Goal: Task Accomplishment & Management: Use online tool/utility

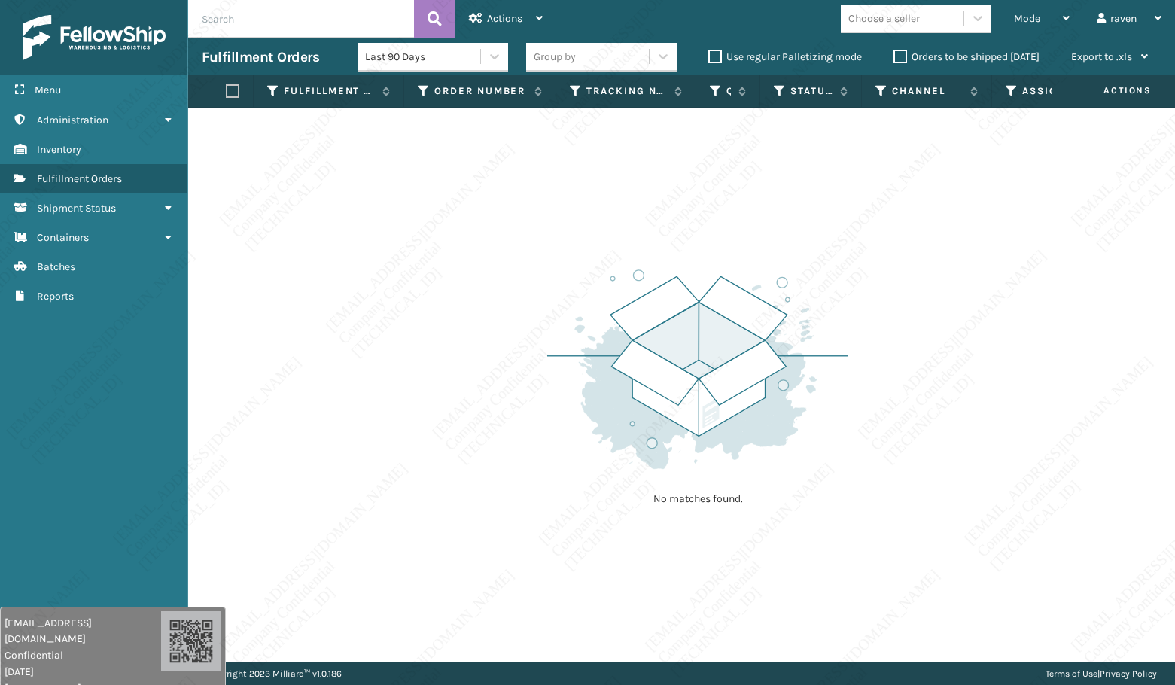
click at [1039, 26] on div "Mode" at bounding box center [1042, 19] width 56 height 38
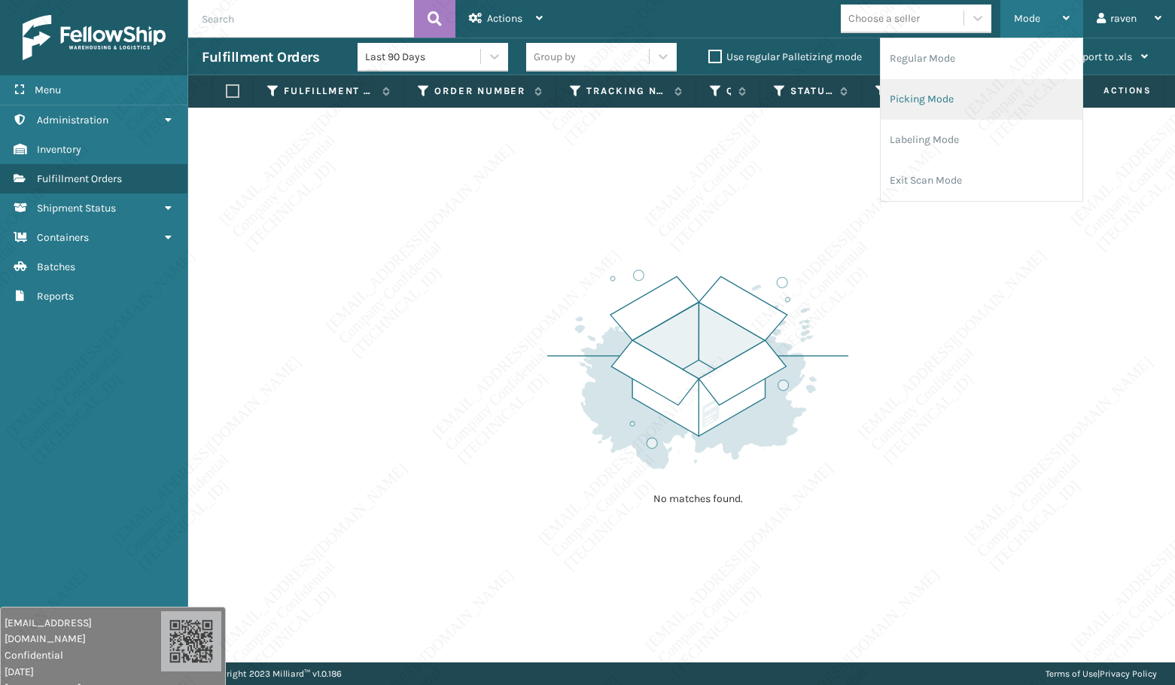
click at [957, 87] on li "Picking Mode" at bounding box center [982, 99] width 202 height 41
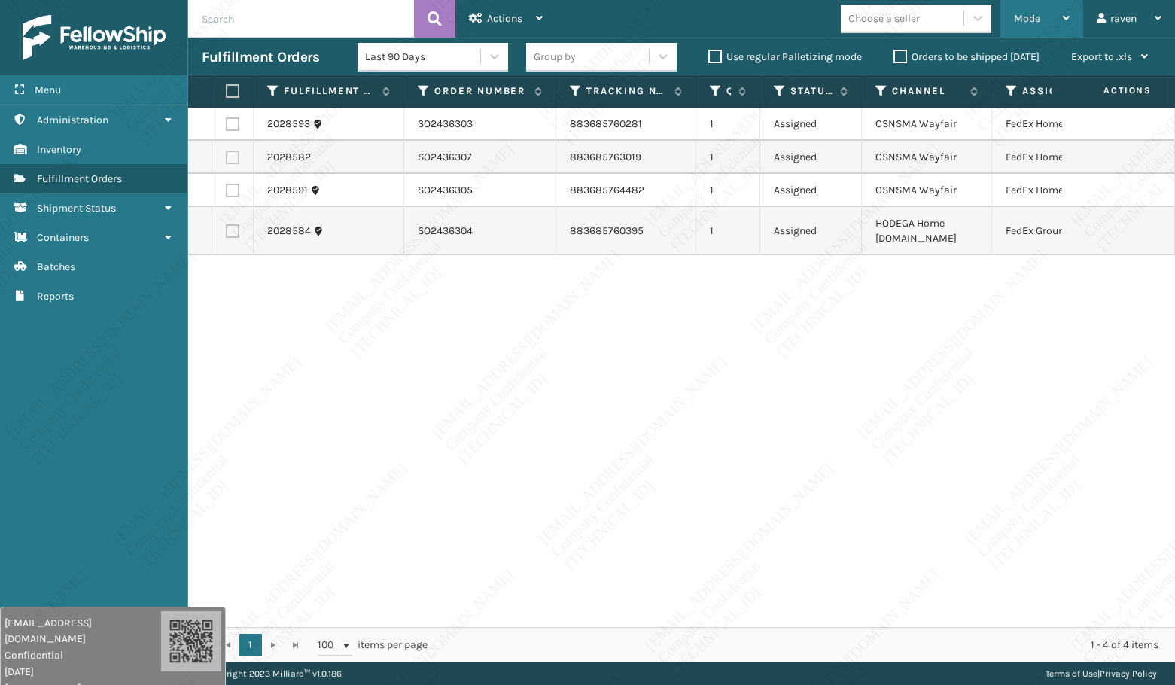
click at [1048, 19] on div "Mode" at bounding box center [1042, 19] width 56 height 38
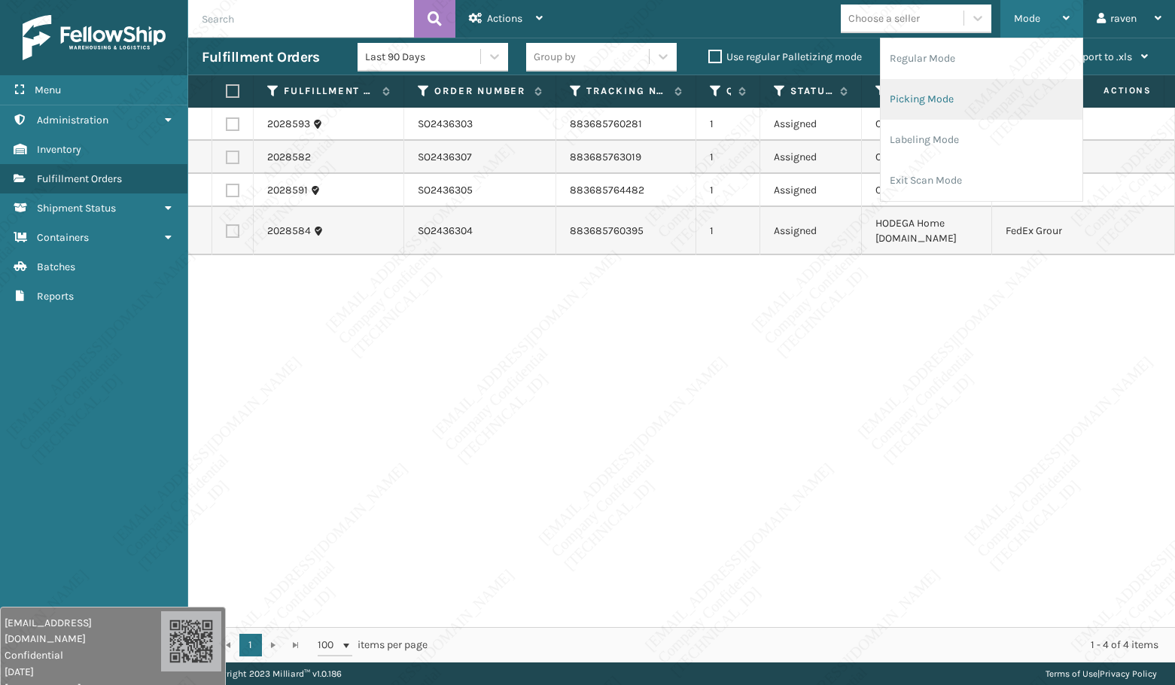
click at [1005, 93] on li "Picking Mode" at bounding box center [982, 99] width 202 height 41
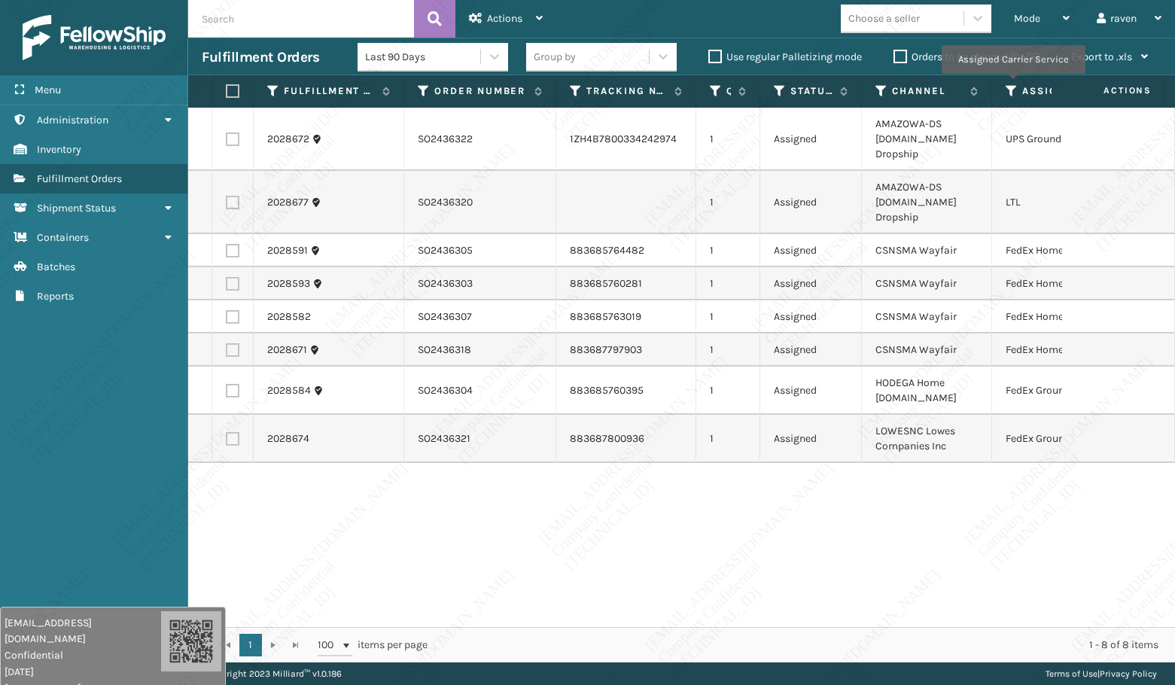
click at [1013, 84] on icon at bounding box center [1012, 91] width 12 height 14
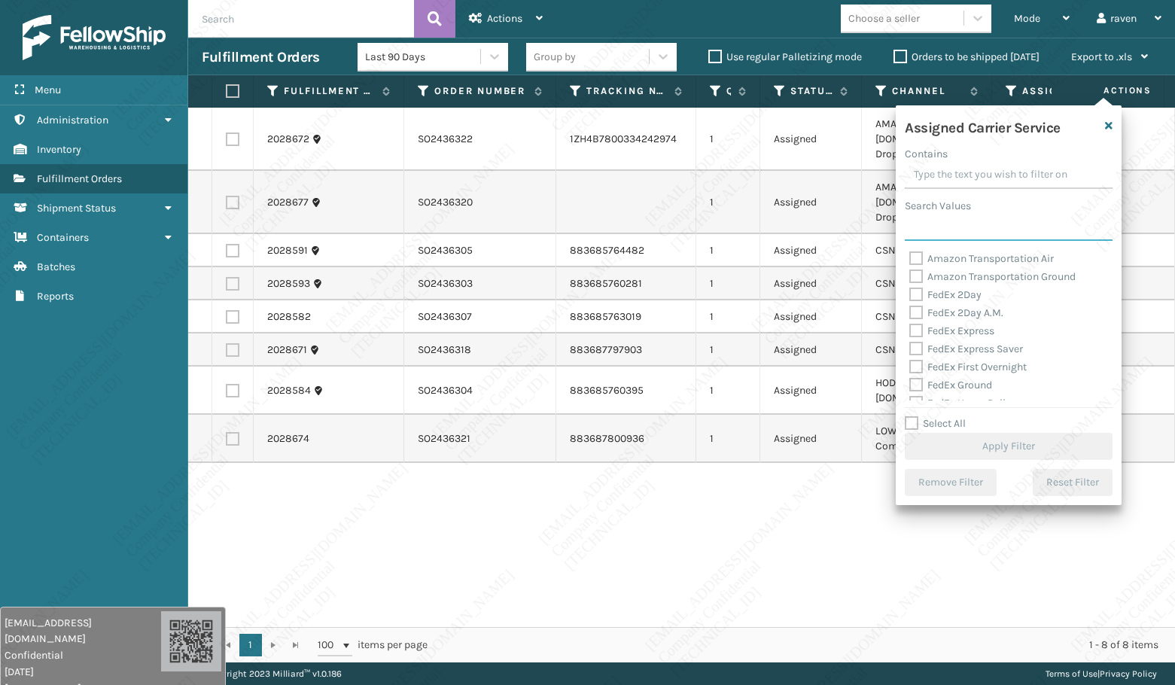
click at [970, 233] on input "Search Values" at bounding box center [1009, 227] width 208 height 27
type input "f"
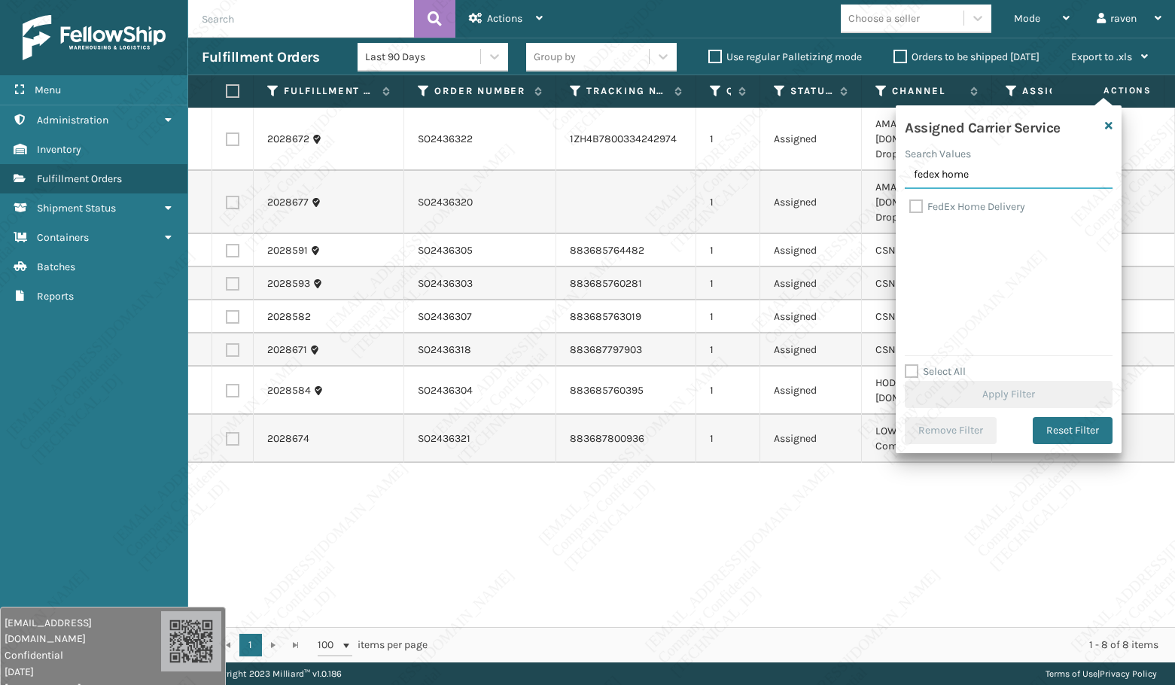
type input "fedex home"
click at [962, 208] on label "FedEx Home Delivery" at bounding box center [967, 206] width 116 height 13
click at [910, 208] on input "FedEx Home Delivery" at bounding box center [909, 203] width 1 height 10
checkbox input "true"
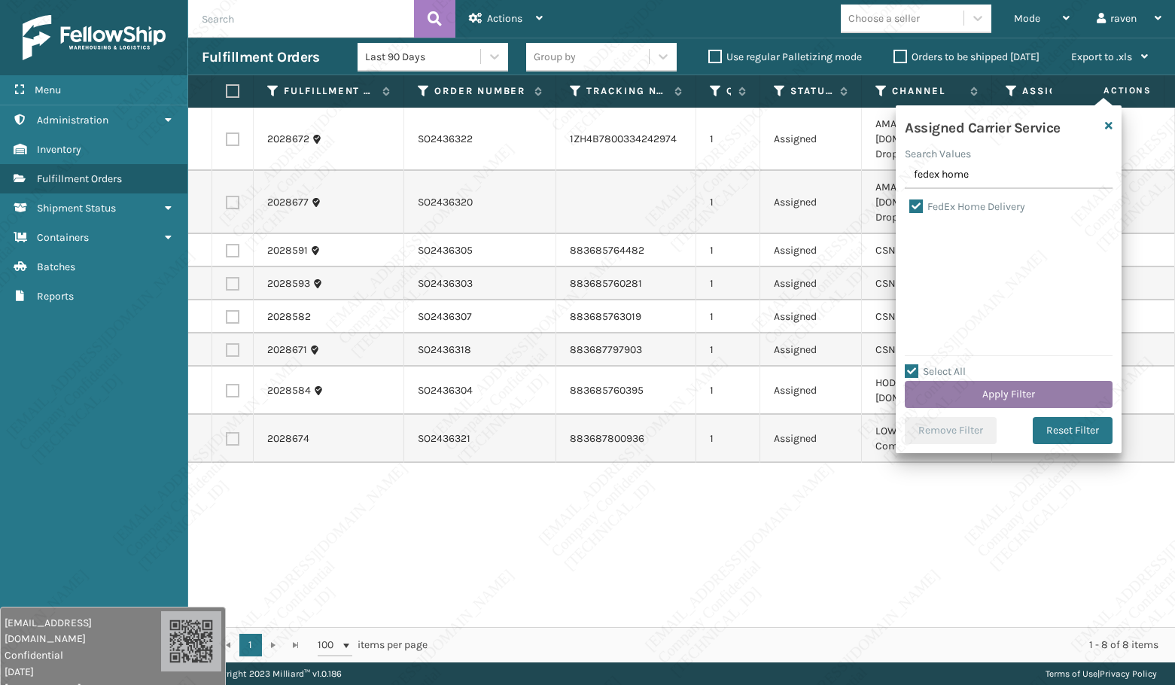
click at [996, 394] on button "Apply Filter" at bounding box center [1009, 394] width 208 height 27
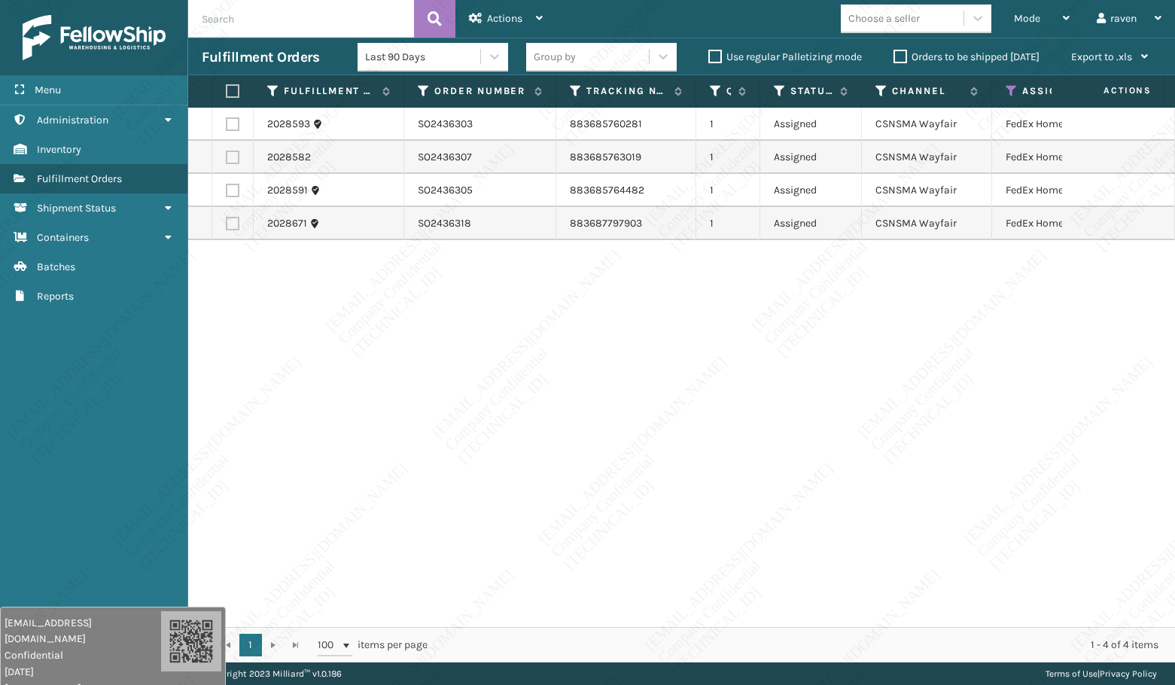
click at [227, 90] on label at bounding box center [230, 91] width 9 height 14
click at [227, 90] on input "checkbox" at bounding box center [226, 92] width 1 height 10
checkbox input "true"
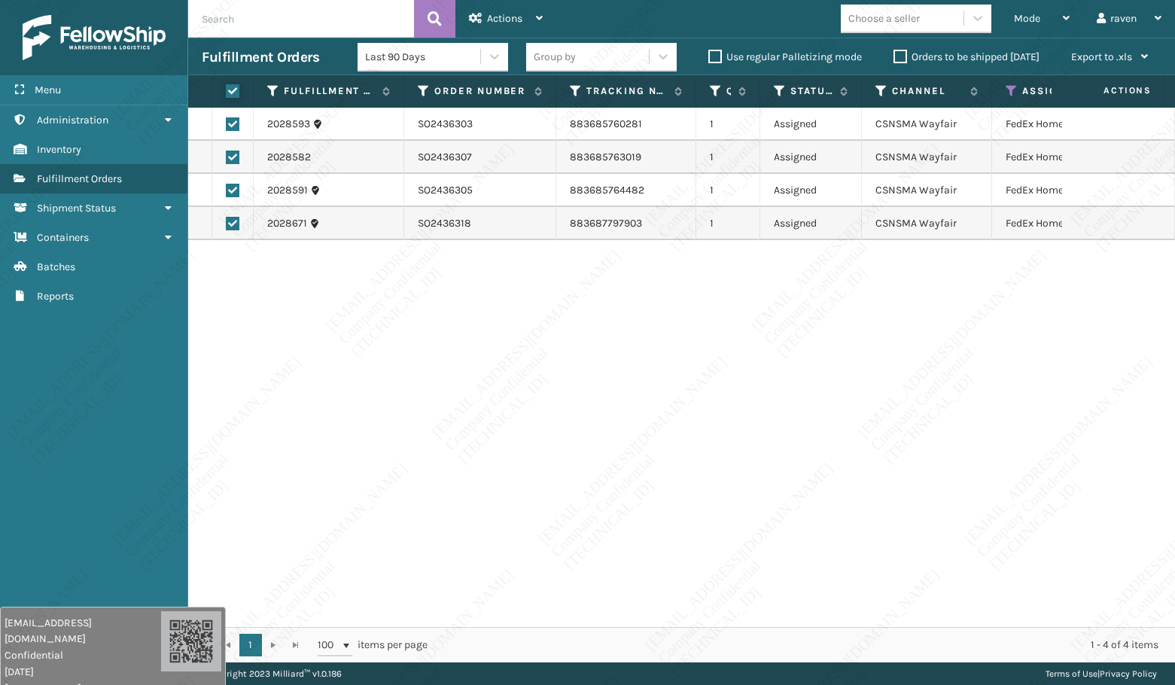
checkbox input "true"
click at [495, 16] on span "Actions" at bounding box center [504, 18] width 35 height 13
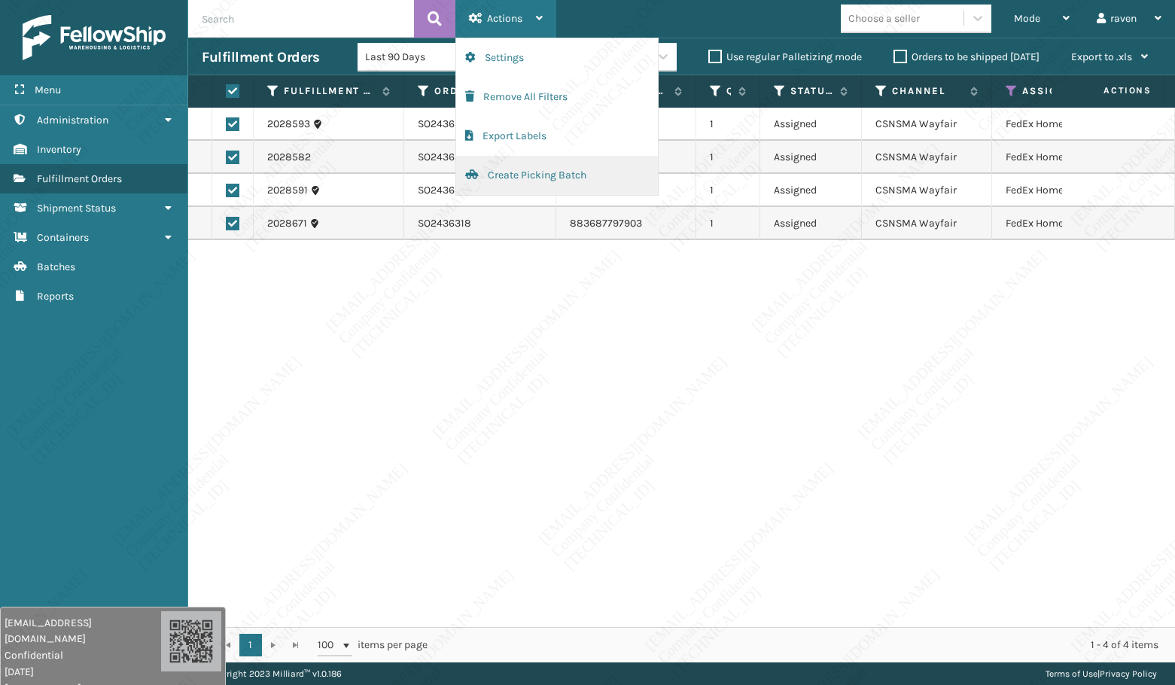
click at [517, 178] on button "Create Picking Batch" at bounding box center [557, 175] width 202 height 39
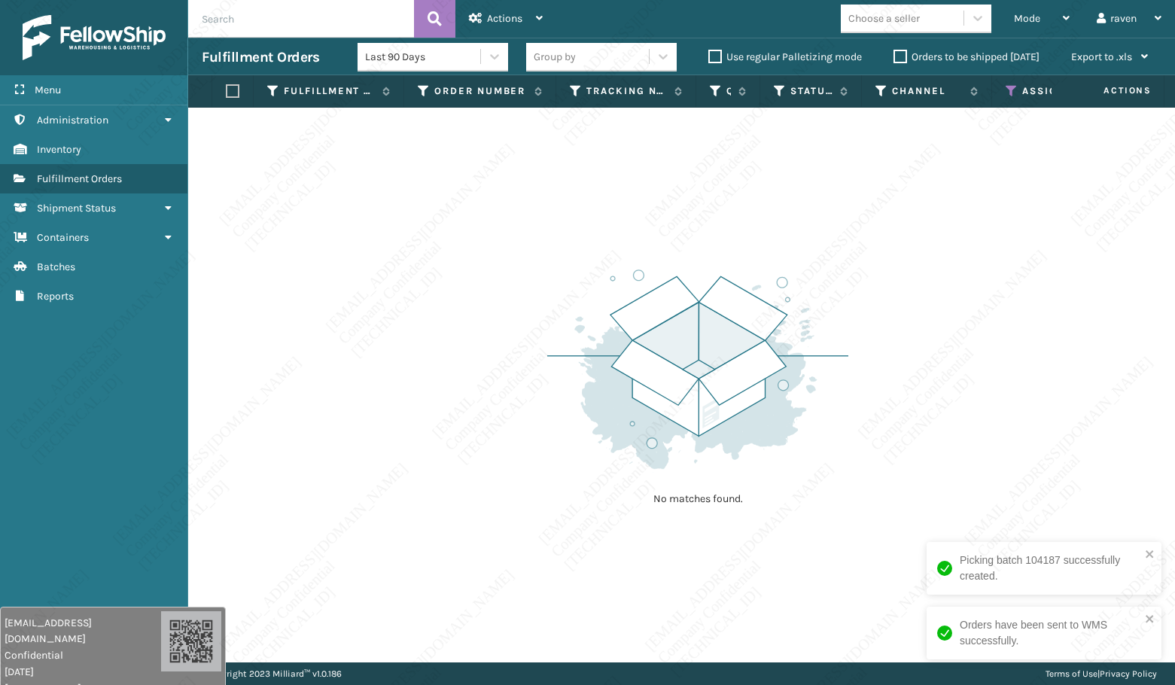
click at [1015, 88] on icon at bounding box center [1012, 91] width 12 height 14
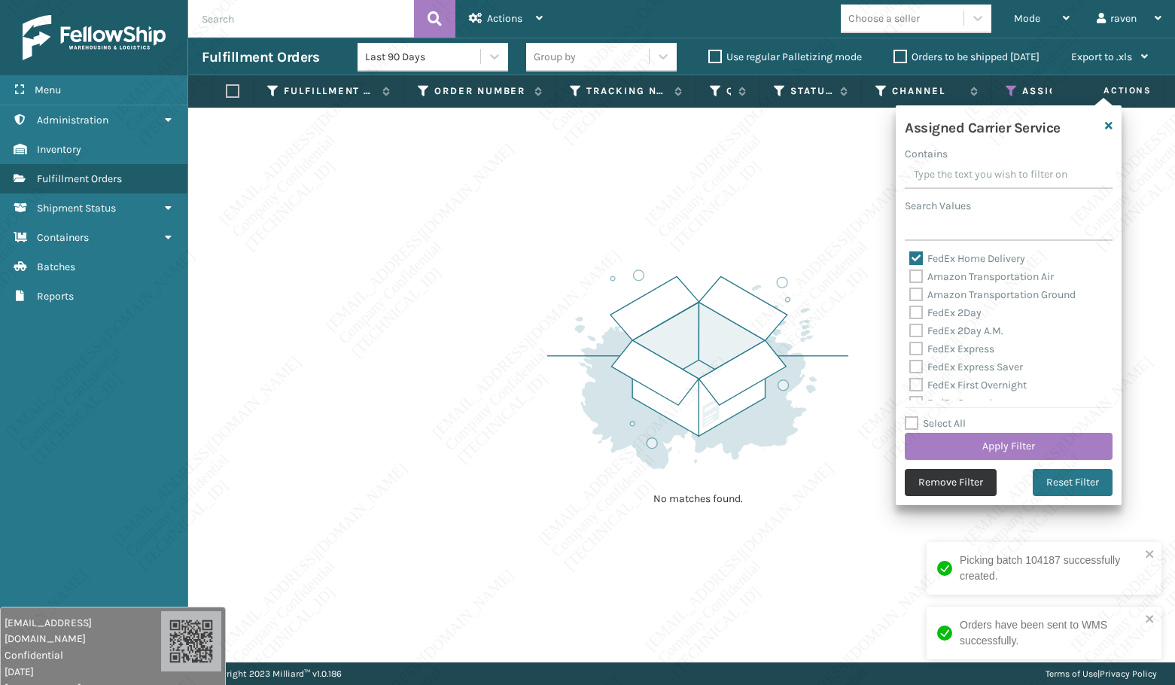
click at [977, 481] on button "Remove Filter" at bounding box center [951, 482] width 92 height 27
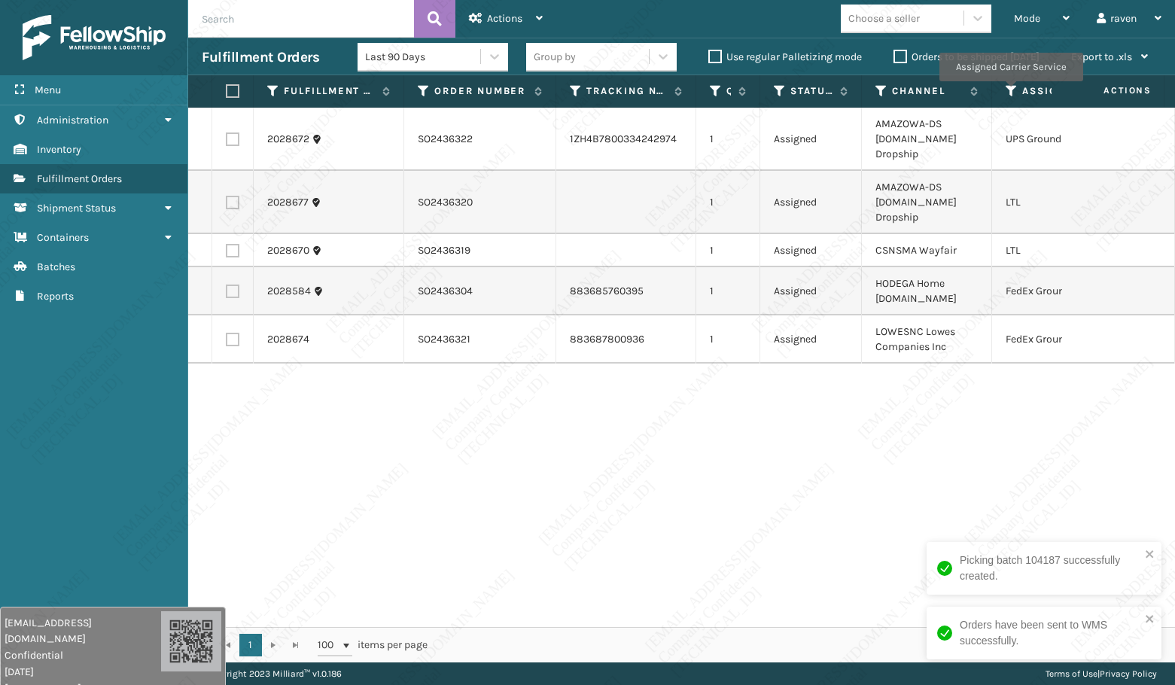
click at [1010, 92] on icon at bounding box center [1012, 91] width 12 height 14
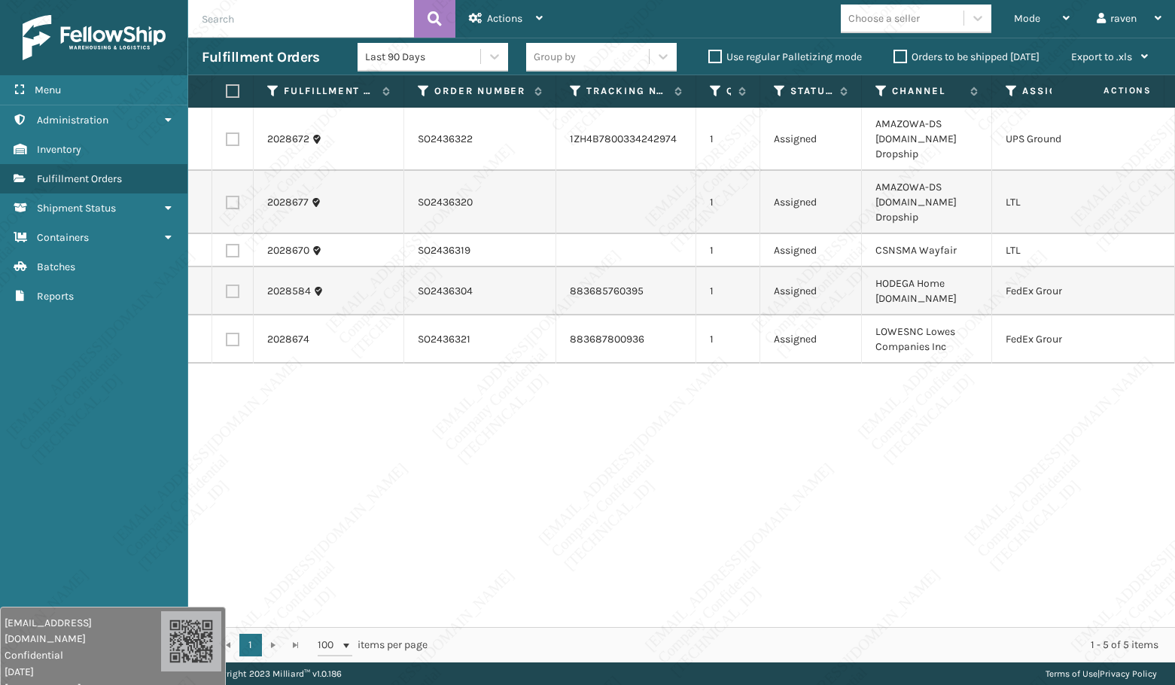
drag, startPoint x: 752, startPoint y: 437, endPoint x: 796, endPoint y: 407, distance: 53.0
click at [753, 434] on div "2028672 SO2436322 1ZH4B7800334242974 1 Assigned AMAZOWA-DS [DOMAIN_NAME] Dropsh…" at bounding box center [681, 367] width 987 height 519
click at [235, 286] on label at bounding box center [233, 292] width 14 height 14
click at [227, 286] on input "checkbox" at bounding box center [226, 290] width 1 height 10
checkbox input "true"
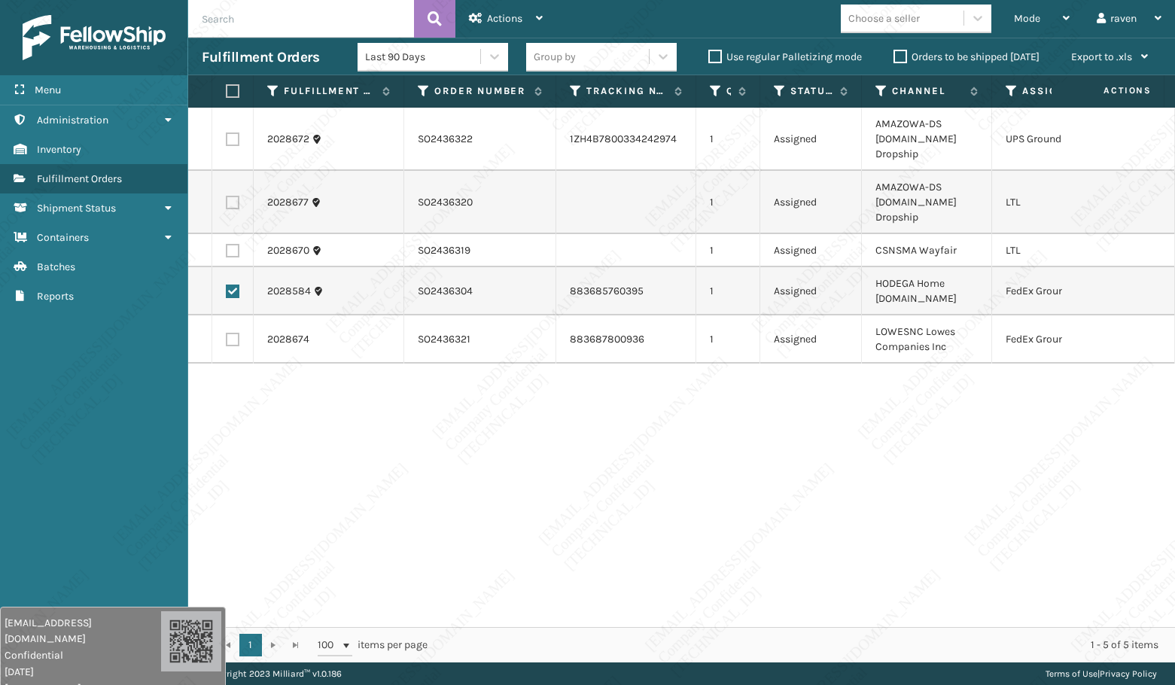
click at [230, 332] on td at bounding box center [232, 339] width 41 height 48
click at [242, 340] on td at bounding box center [232, 339] width 41 height 48
click at [227, 340] on label at bounding box center [233, 340] width 14 height 14
click at [227, 340] on input "checkbox" at bounding box center [226, 338] width 1 height 10
checkbox input "true"
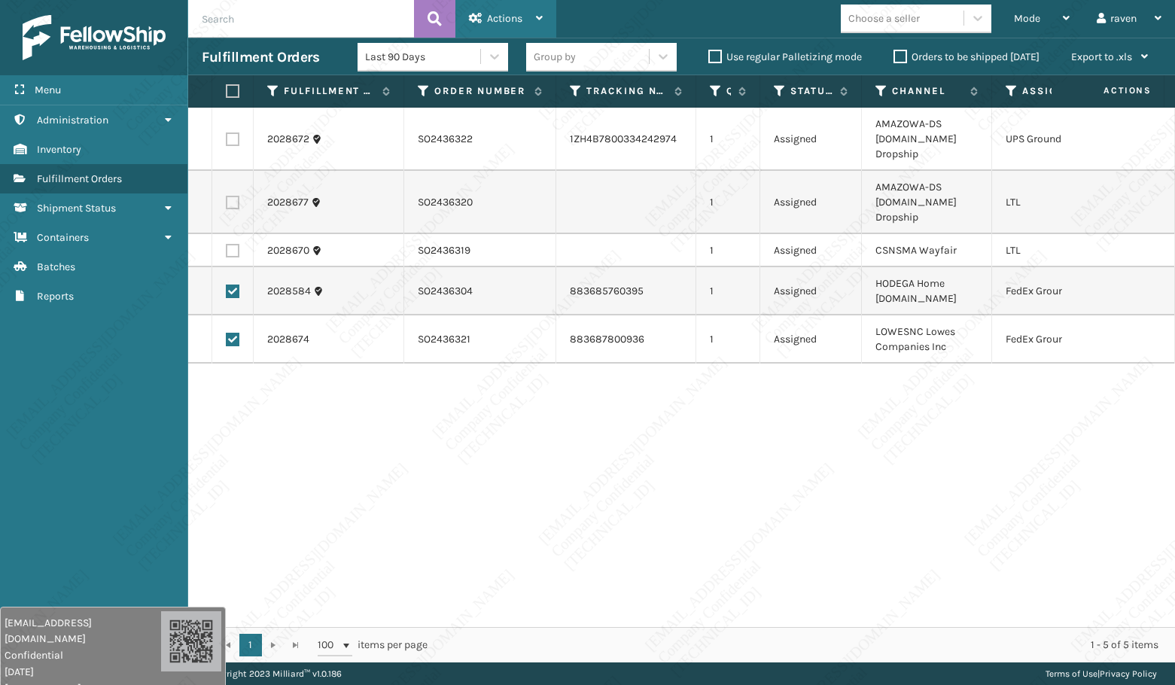
click at [506, 20] on span "Actions" at bounding box center [504, 18] width 35 height 13
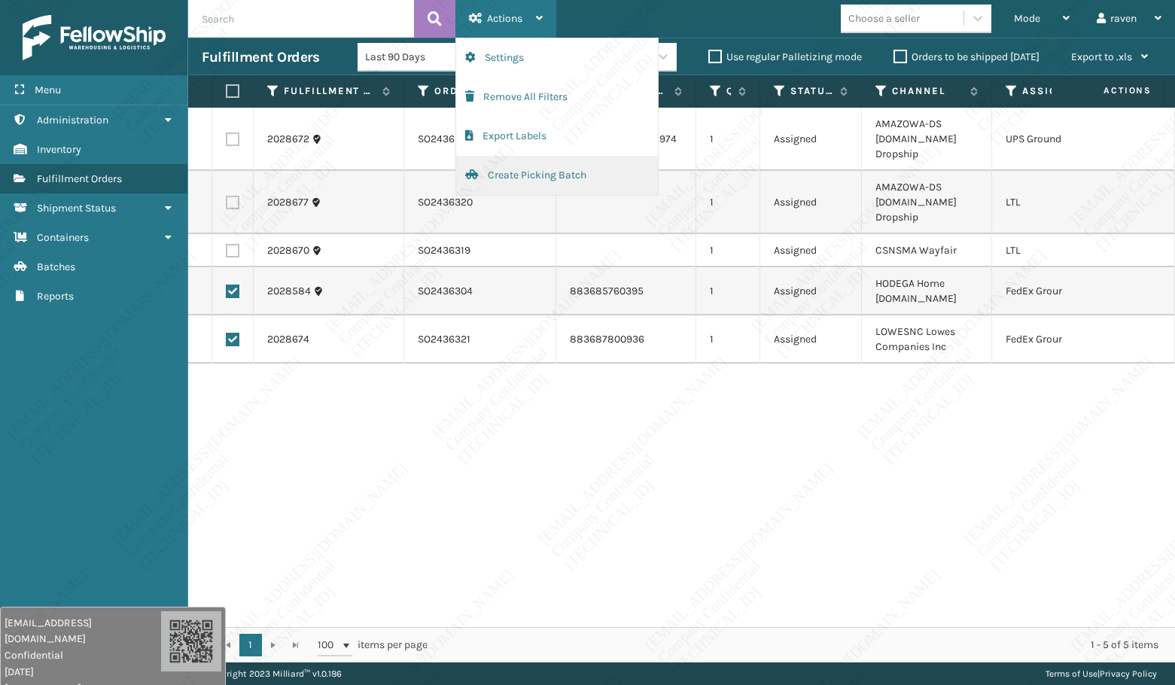
click at [525, 171] on button "Create Picking Batch" at bounding box center [557, 175] width 202 height 39
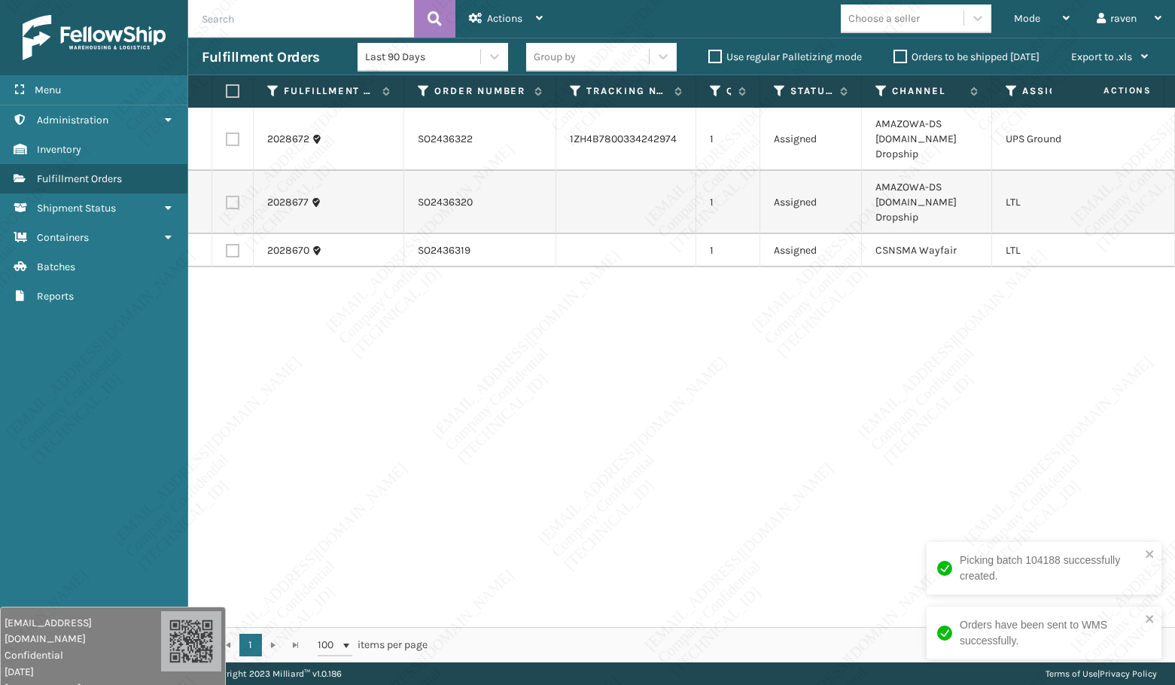
click at [234, 141] on label at bounding box center [233, 139] width 14 height 14
click at [227, 141] on input "checkbox" at bounding box center [226, 137] width 1 height 10
checkbox input "true"
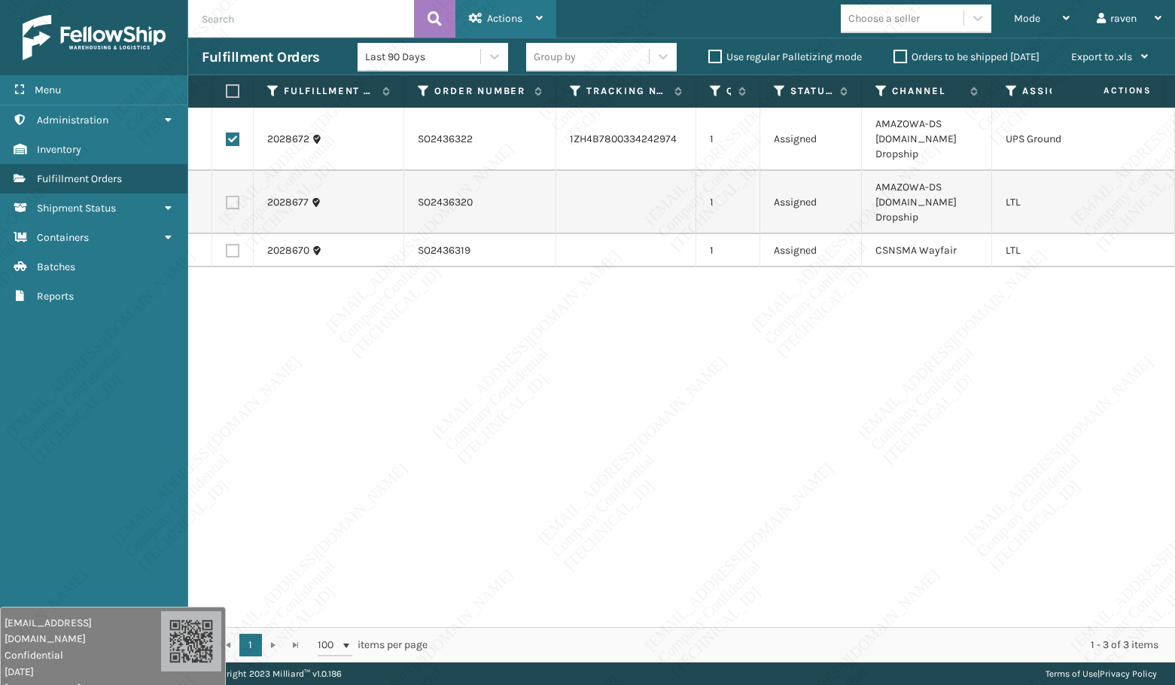
click at [496, 17] on span "Actions" at bounding box center [504, 18] width 35 height 13
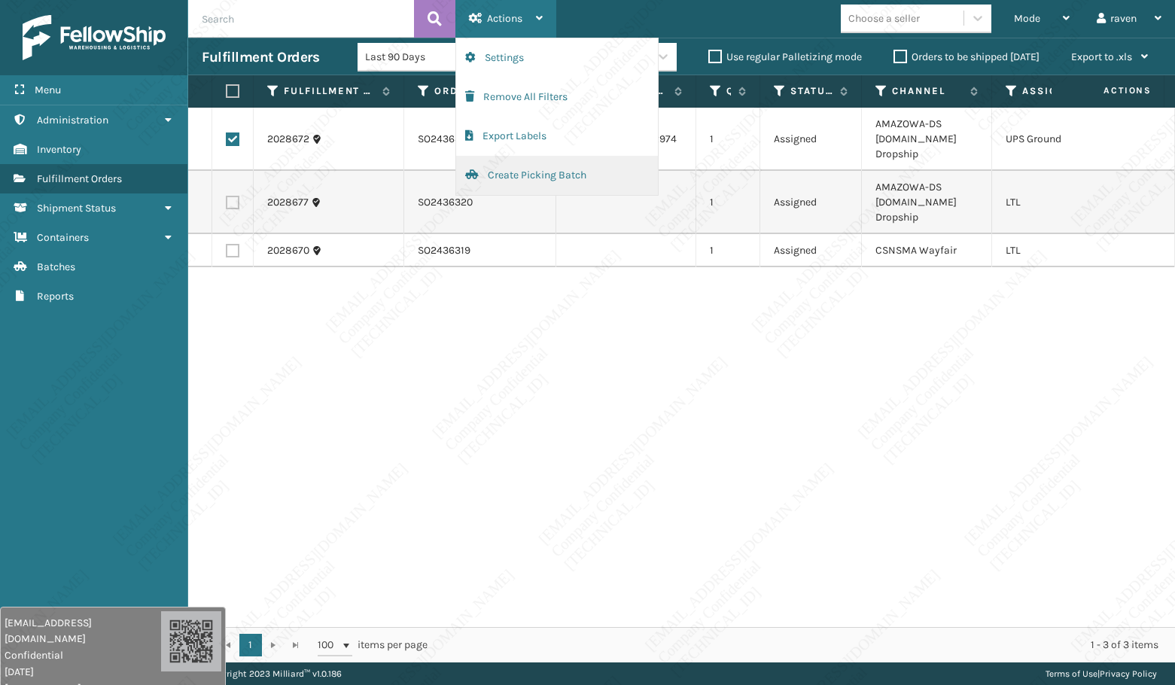
click at [501, 174] on button "Create Picking Batch" at bounding box center [557, 175] width 202 height 39
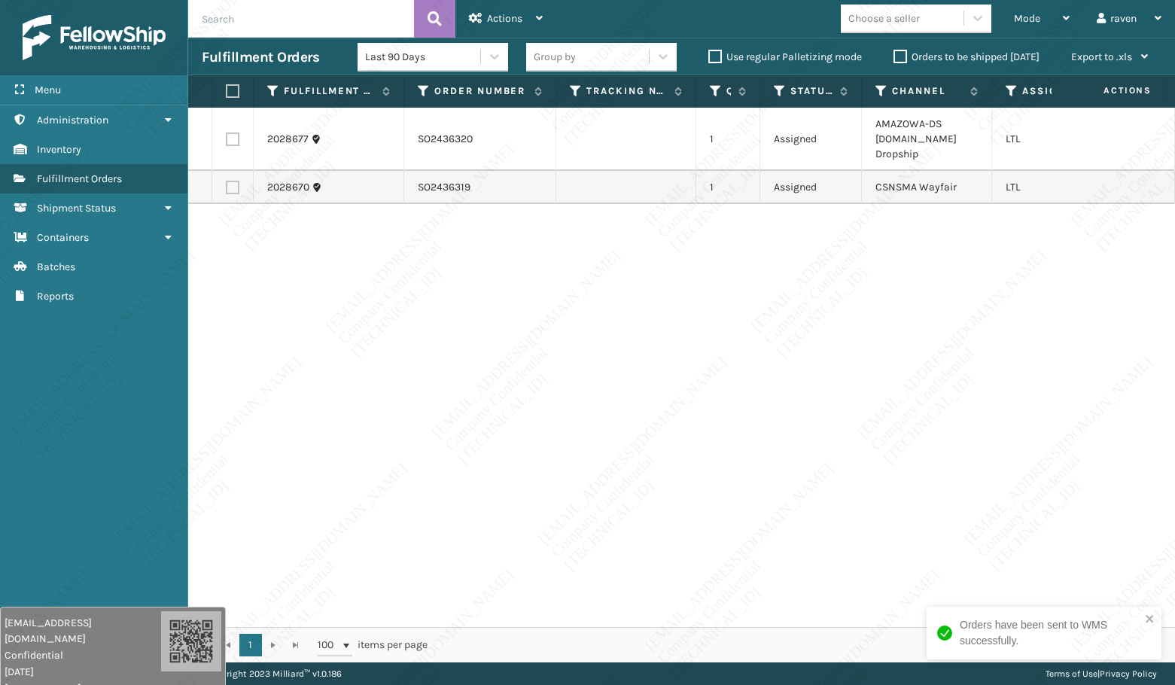
click at [685, 281] on div "2028677 SO2436320 1 Assigned AMAZOWA-DS [DOMAIN_NAME] Dropship LTL 2028670 SO24…" at bounding box center [681, 367] width 987 height 519
click at [236, 138] on label at bounding box center [233, 139] width 14 height 14
click at [227, 138] on input "checkbox" at bounding box center [226, 137] width 1 height 10
checkbox input "true"
click at [485, 17] on div "Actions" at bounding box center [506, 19] width 74 height 38
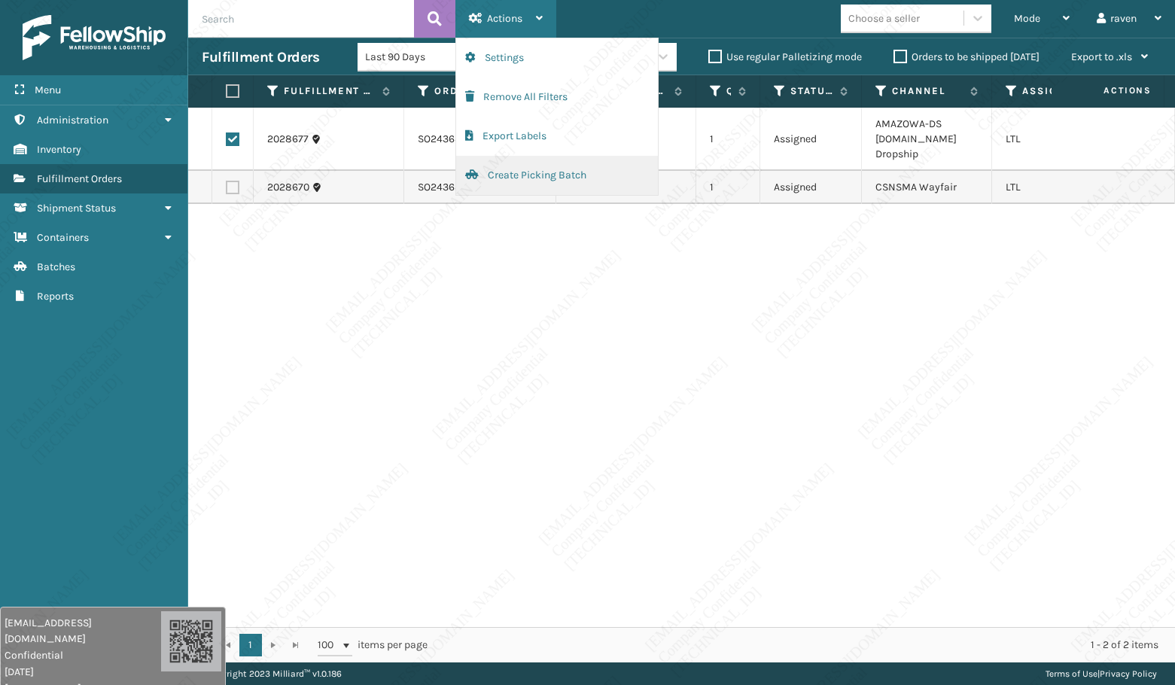
click at [517, 173] on button "Create Picking Batch" at bounding box center [557, 175] width 202 height 39
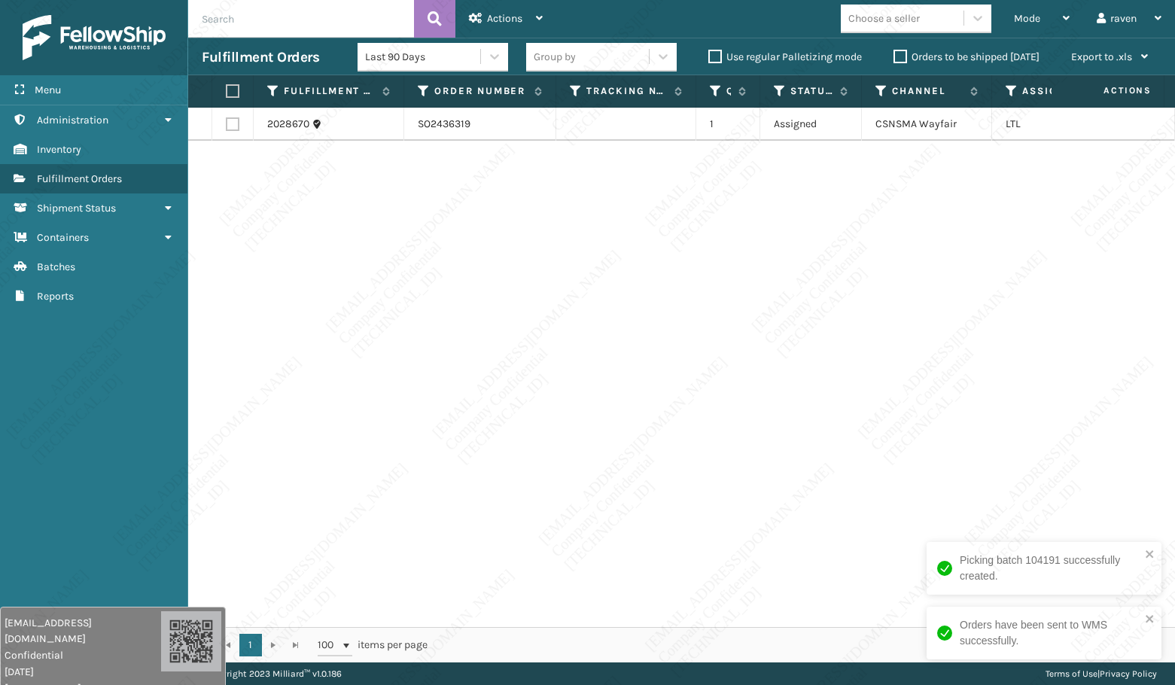
click at [330, 248] on div "2028670 SO2436319 1 Assigned CSNSMA Wayfair LTL" at bounding box center [681, 367] width 987 height 519
click at [235, 89] on label at bounding box center [230, 91] width 9 height 14
click at [227, 89] on input "checkbox" at bounding box center [226, 92] width 1 height 10
checkbox input "true"
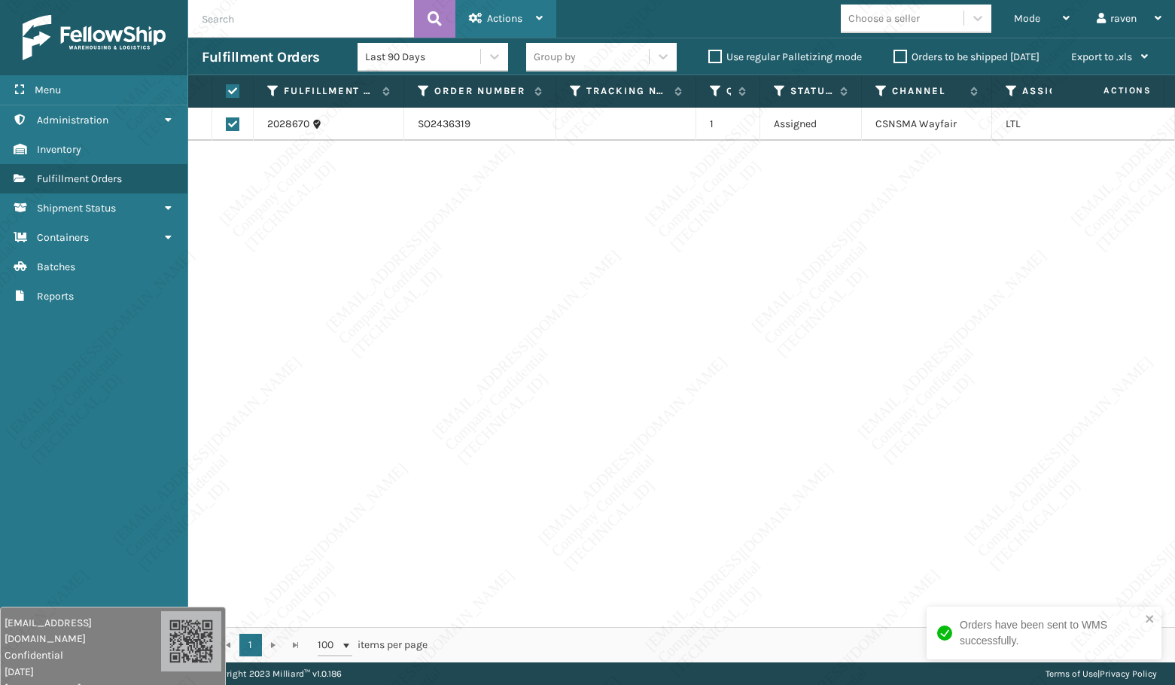
click at [535, 9] on div "Actions" at bounding box center [506, 19] width 74 height 38
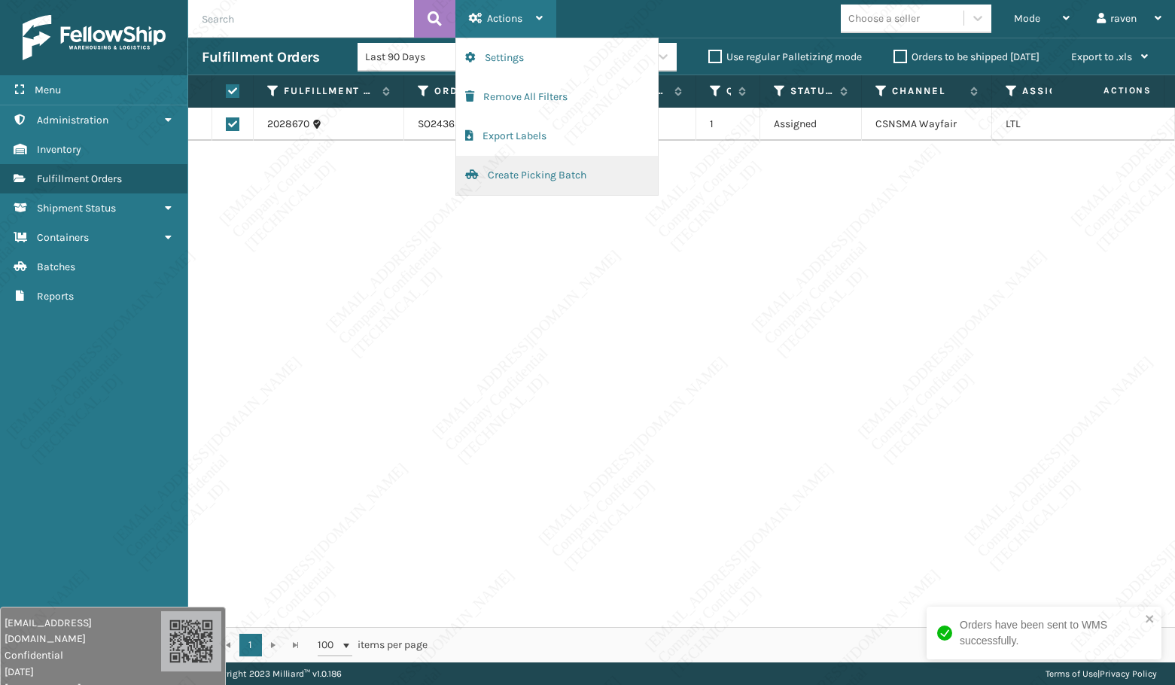
click at [541, 184] on button "Create Picking Batch" at bounding box center [557, 175] width 202 height 39
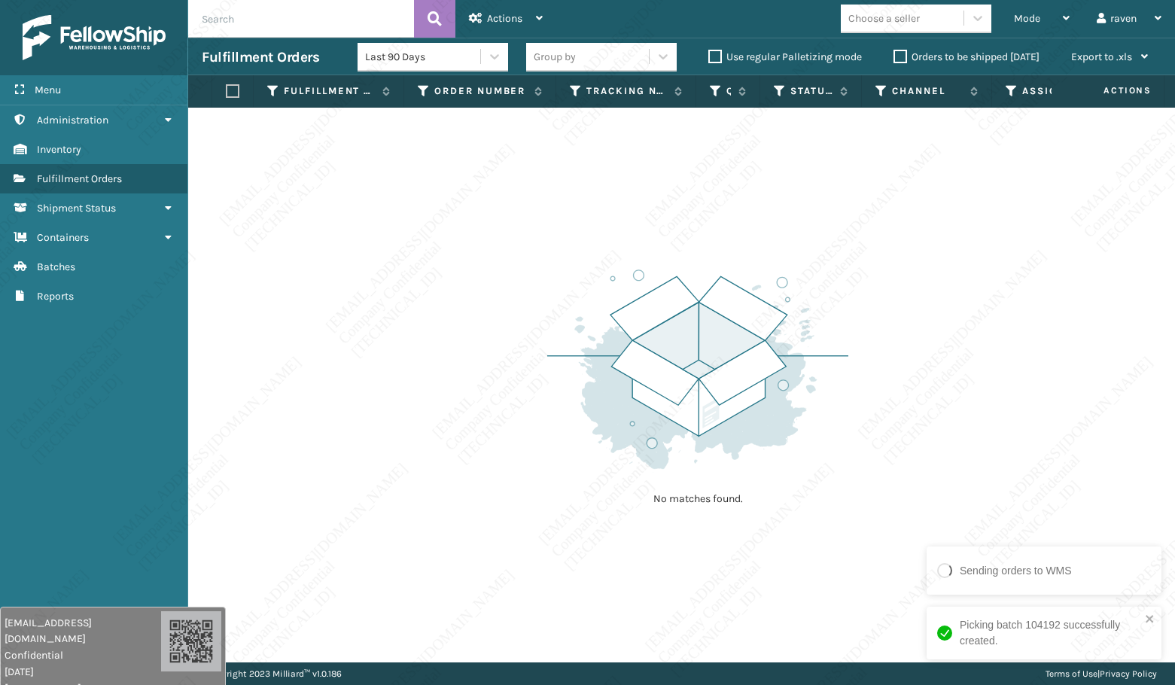
click at [467, 220] on div "No matches found." at bounding box center [681, 385] width 987 height 555
click at [1019, 19] on span "Mode" at bounding box center [1027, 18] width 26 height 13
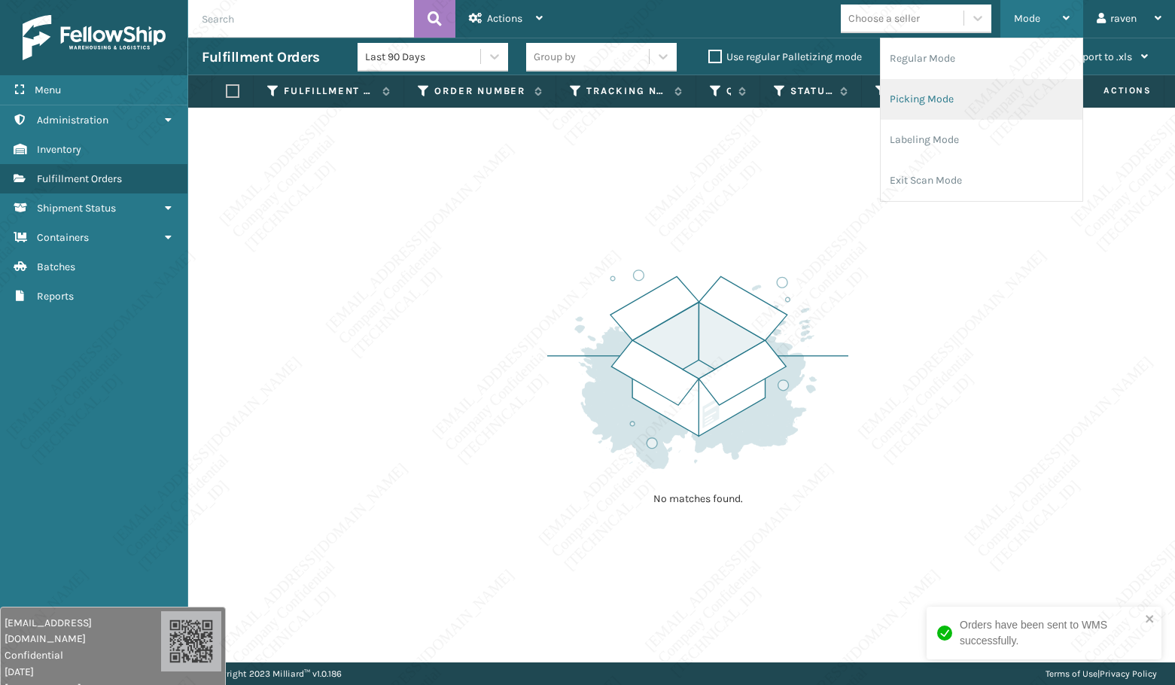
click at [970, 99] on li "Picking Mode" at bounding box center [982, 99] width 202 height 41
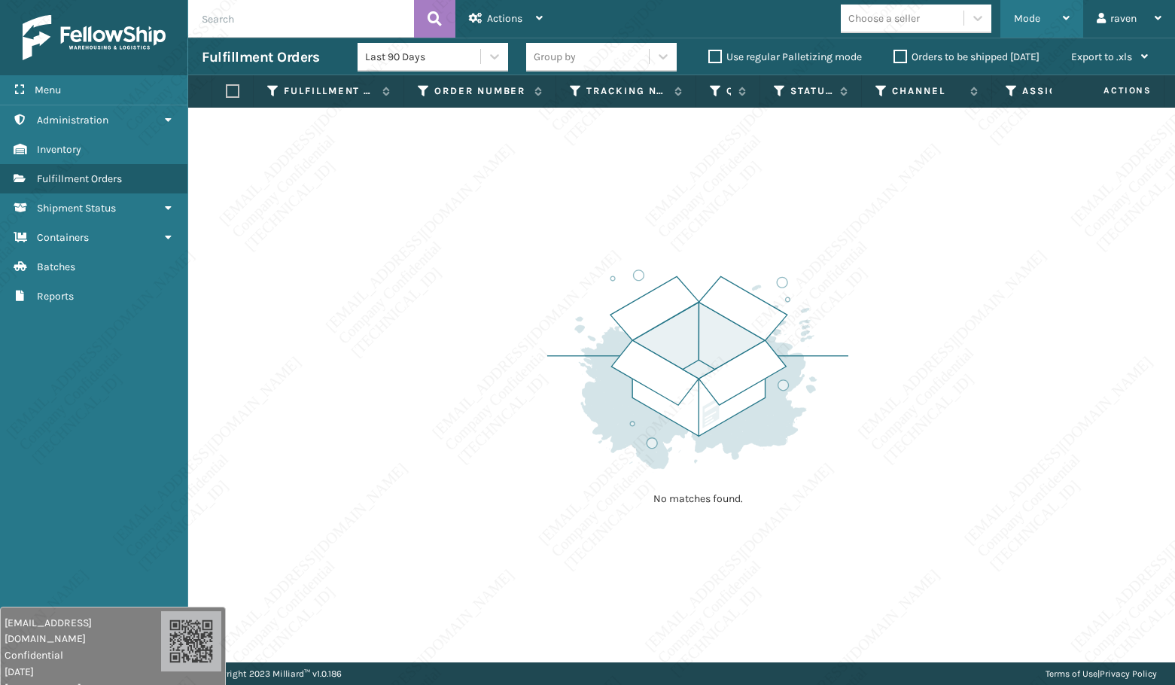
click at [1031, 20] on span "Mode" at bounding box center [1027, 18] width 26 height 13
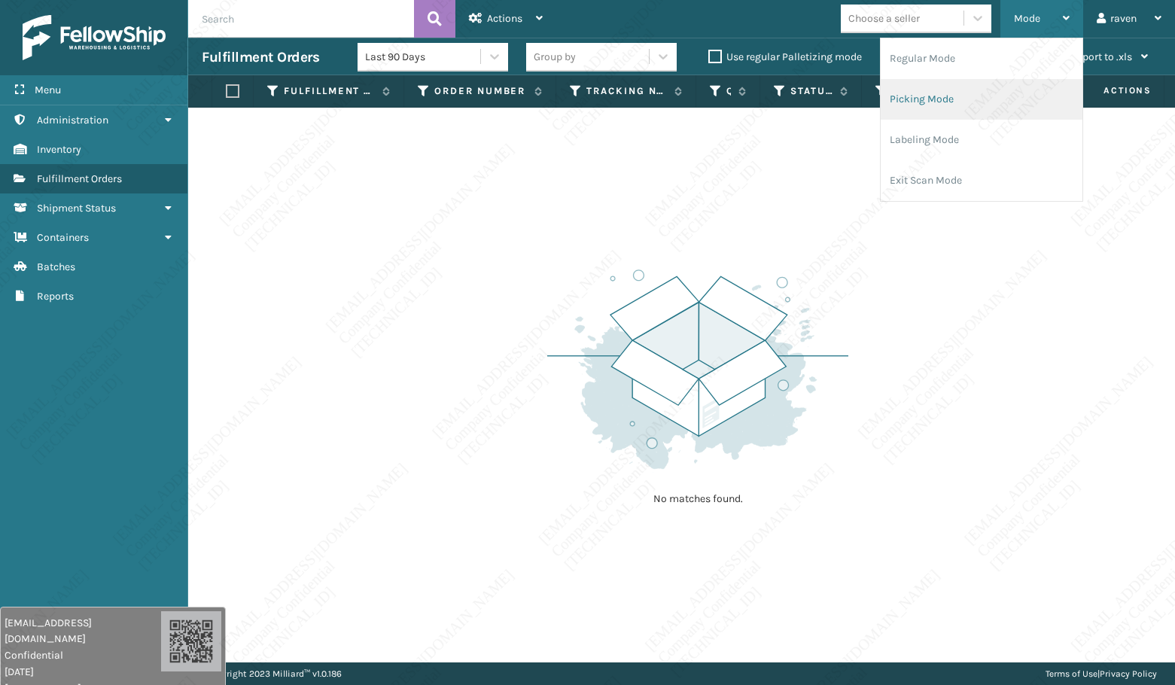
click at [982, 95] on li "Picking Mode" at bounding box center [982, 99] width 202 height 41
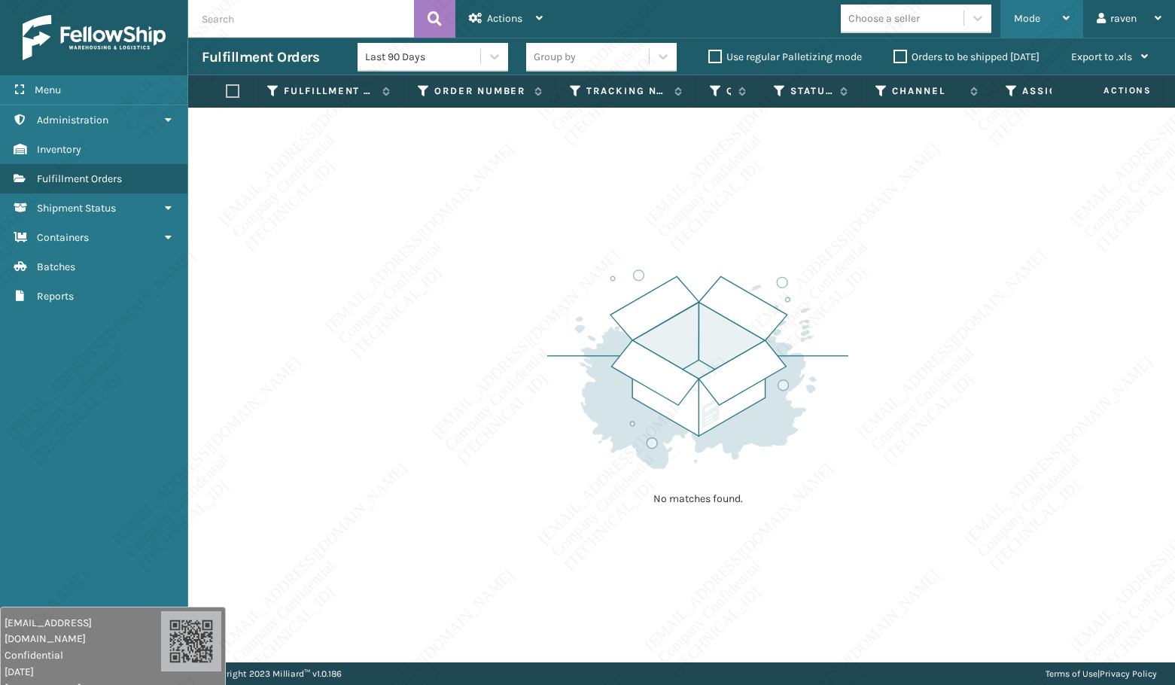
click at [1034, 8] on div "Mode" at bounding box center [1042, 19] width 56 height 38
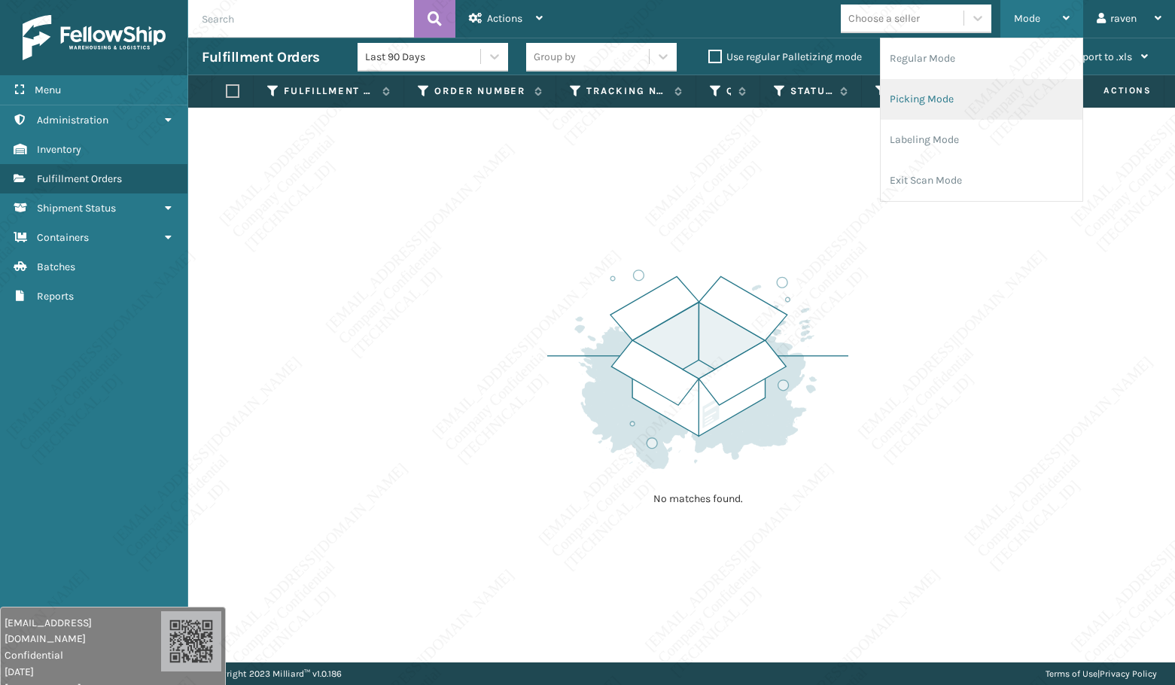
click at [936, 98] on li "Picking Mode" at bounding box center [982, 99] width 202 height 41
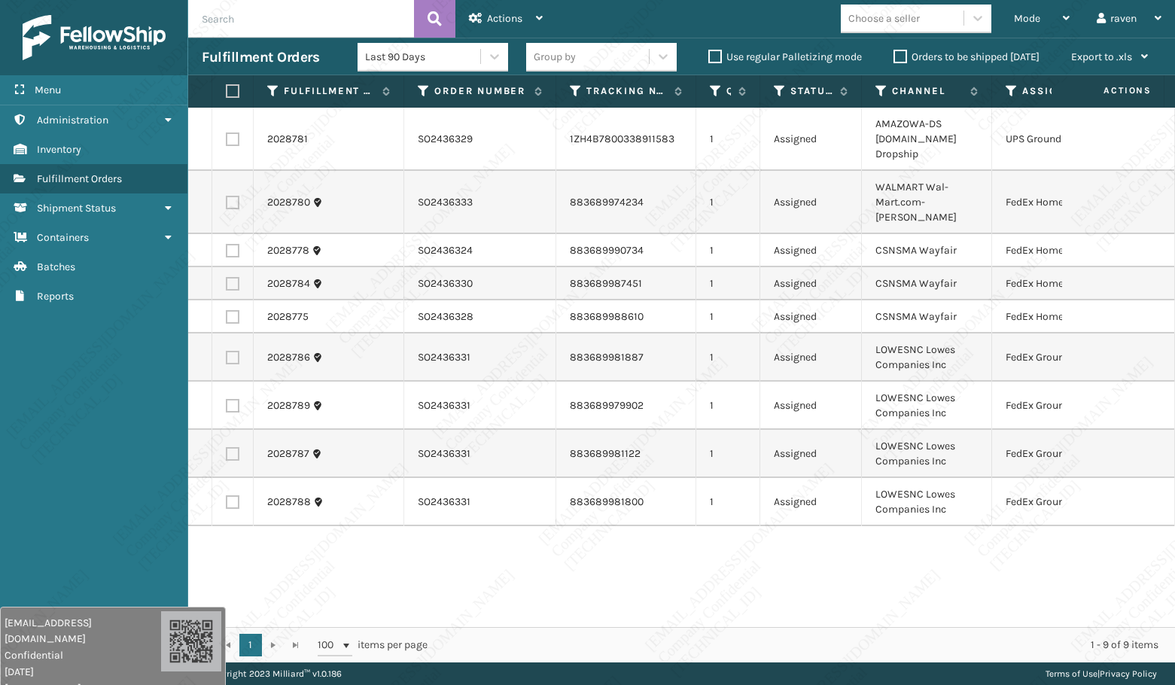
click at [1008, 88] on icon at bounding box center [1012, 91] width 12 height 14
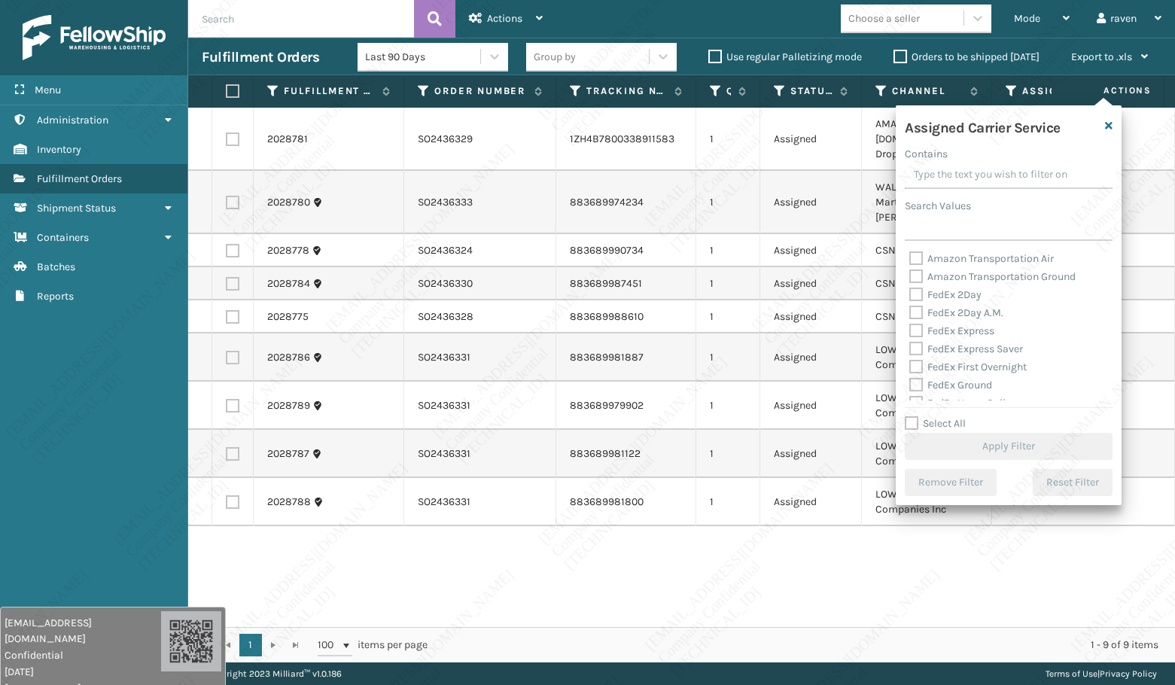
click at [982, 246] on div "Assigned Carrier Service Contains Search Values Amazon Transportation Air Amazo…" at bounding box center [1009, 305] width 226 height 400
click at [988, 236] on input "Search Values" at bounding box center [1009, 227] width 208 height 27
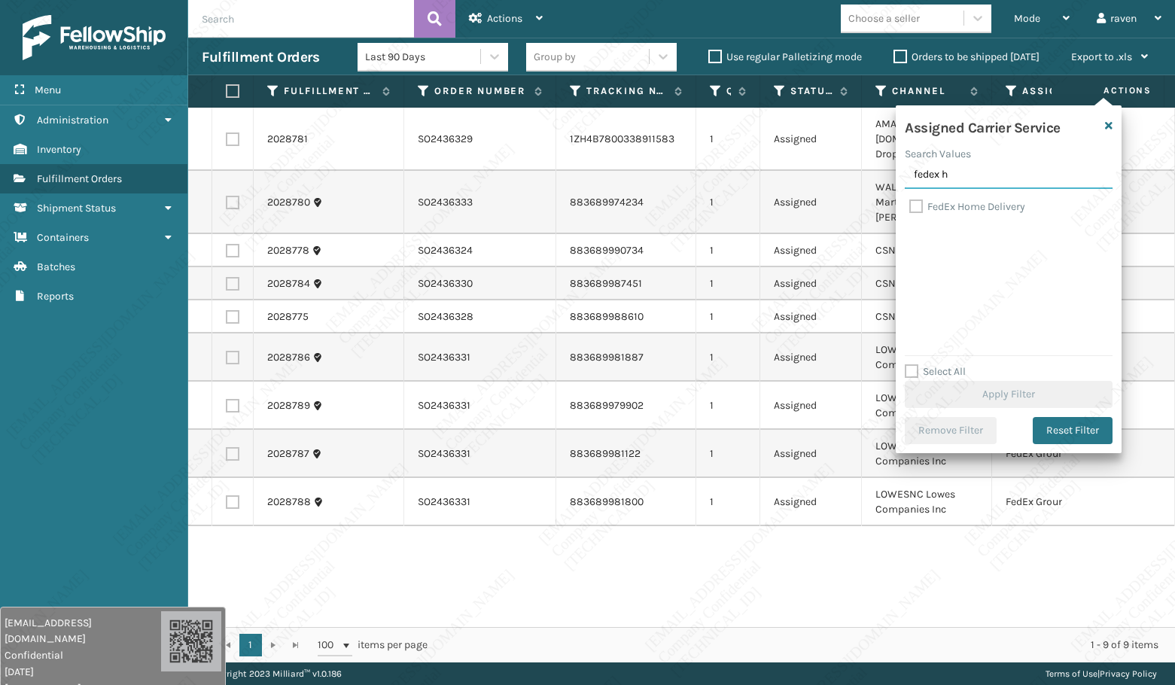
type input "fedex h"
click at [960, 211] on label "FedEx Home Delivery" at bounding box center [967, 206] width 116 height 13
click at [910, 208] on input "FedEx Home Delivery" at bounding box center [909, 203] width 1 height 10
checkbox input "true"
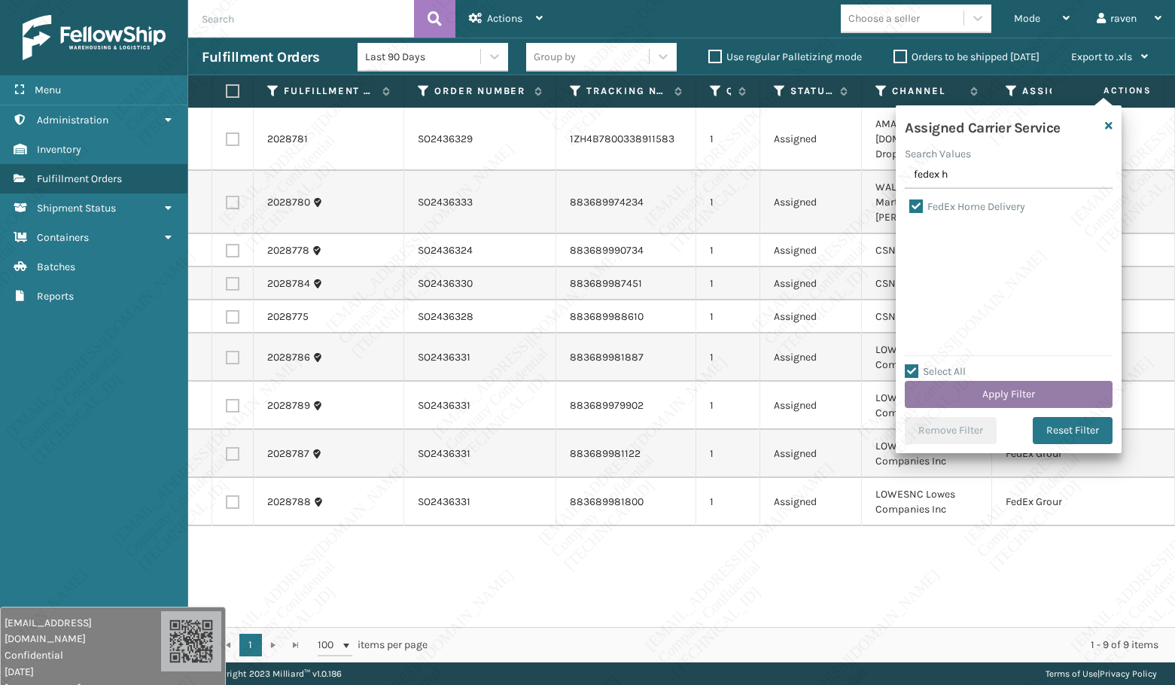
click at [1014, 395] on button "Apply Filter" at bounding box center [1009, 394] width 208 height 27
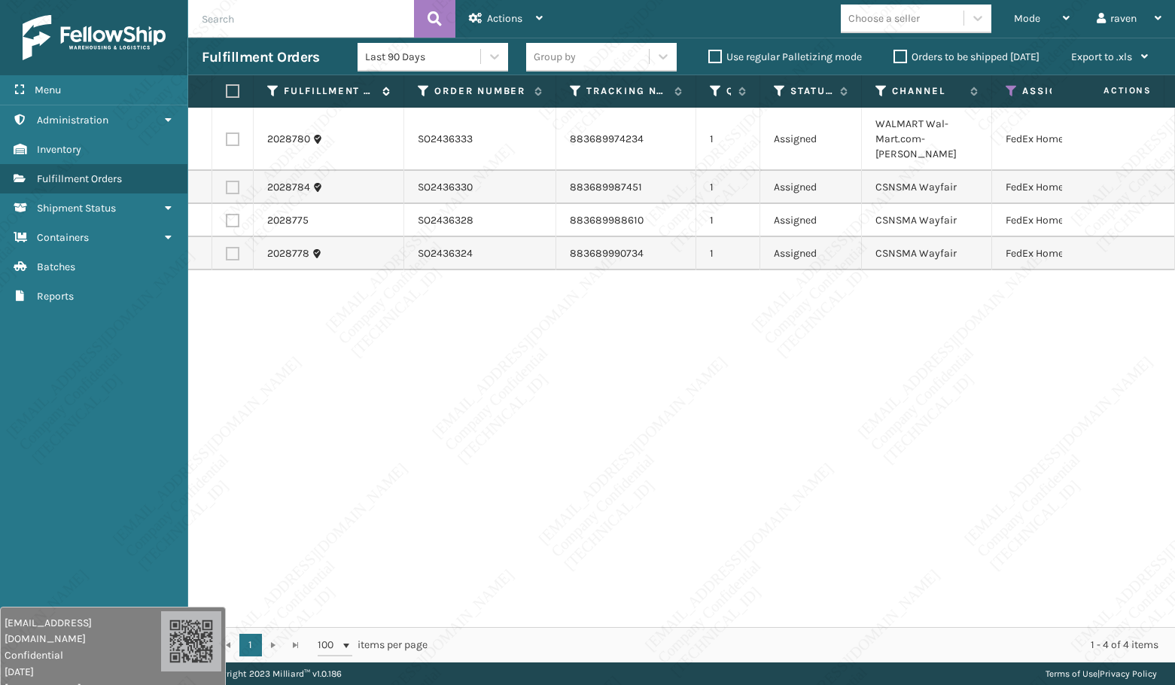
drag, startPoint x: 233, startPoint y: 90, endPoint x: 268, endPoint y: 84, distance: 35.8
click at [233, 90] on label at bounding box center [230, 91] width 9 height 14
click at [227, 90] on input "checkbox" at bounding box center [226, 92] width 1 height 10
checkbox input "true"
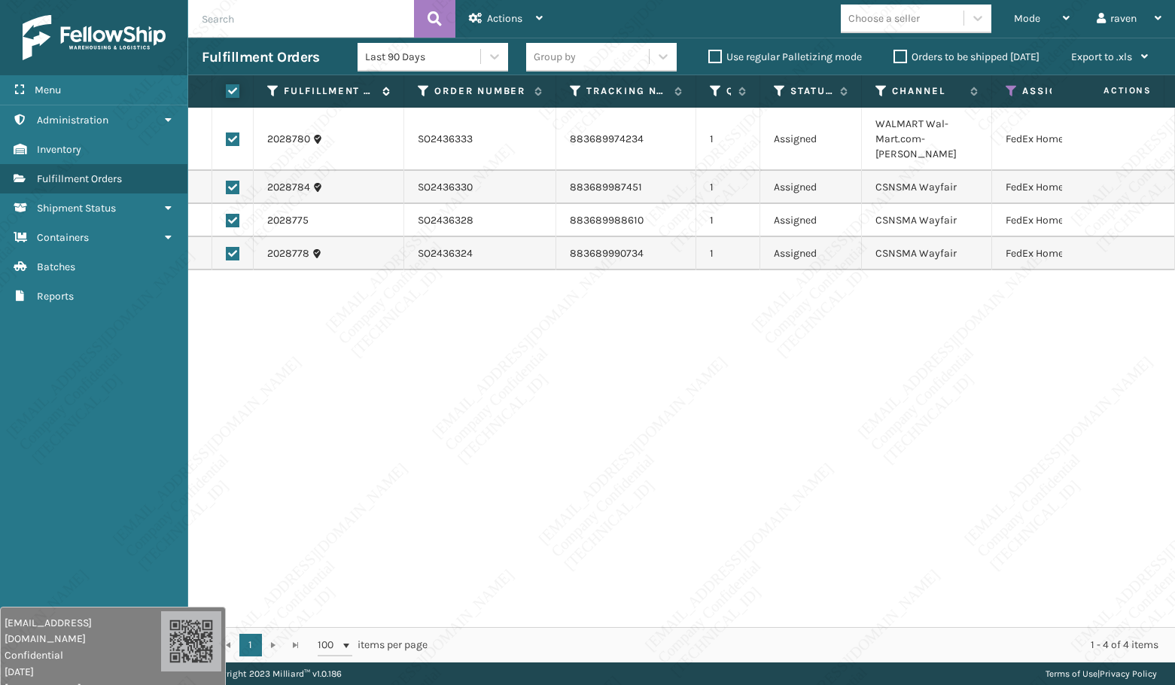
checkbox input "true"
click at [475, 13] on icon at bounding box center [476, 18] width 14 height 11
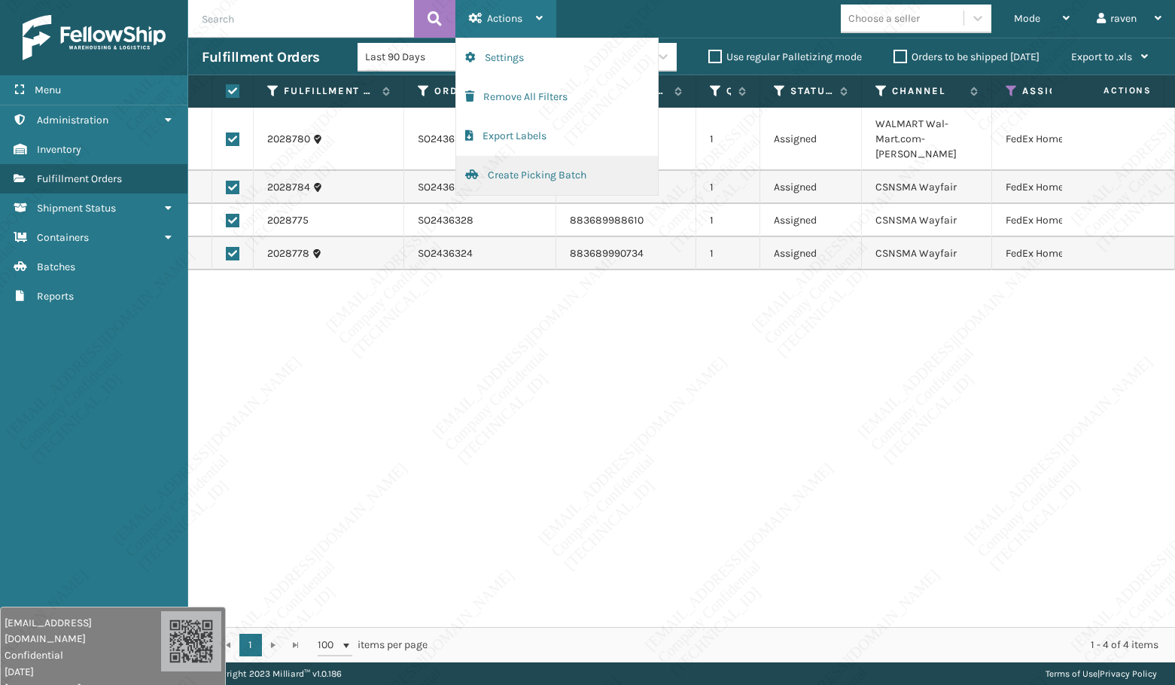
click at [507, 173] on button "Create Picking Batch" at bounding box center [557, 175] width 202 height 39
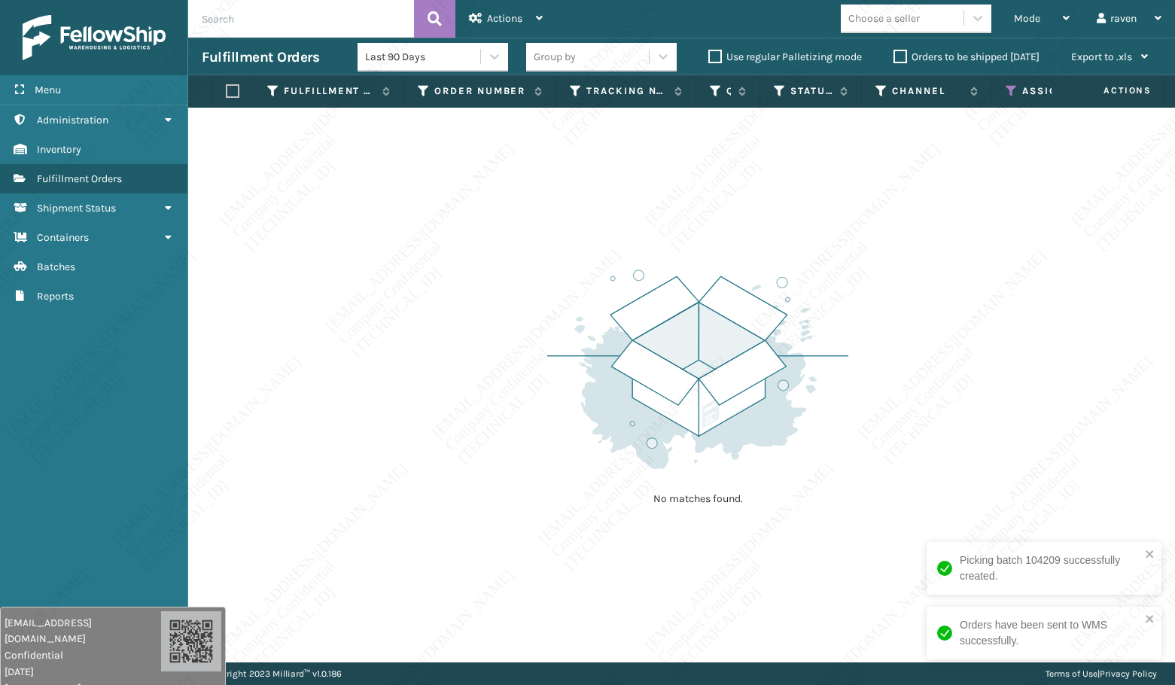
click at [1011, 84] on icon at bounding box center [1012, 91] width 12 height 14
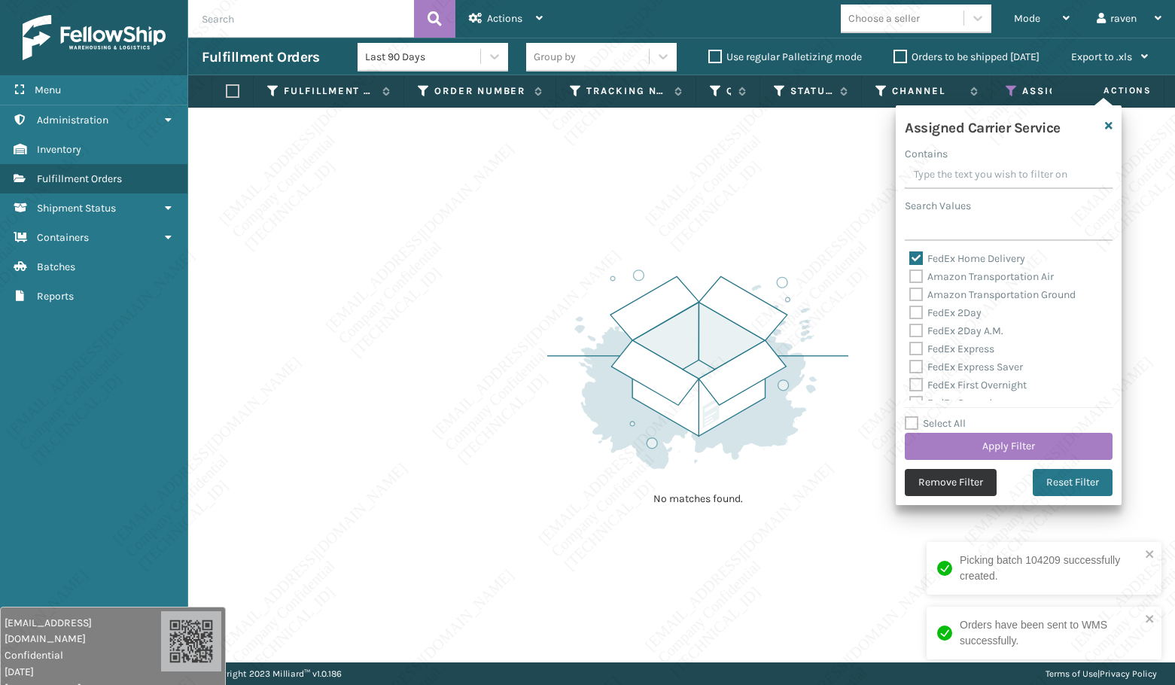
click at [952, 480] on button "Remove Filter" at bounding box center [951, 482] width 92 height 27
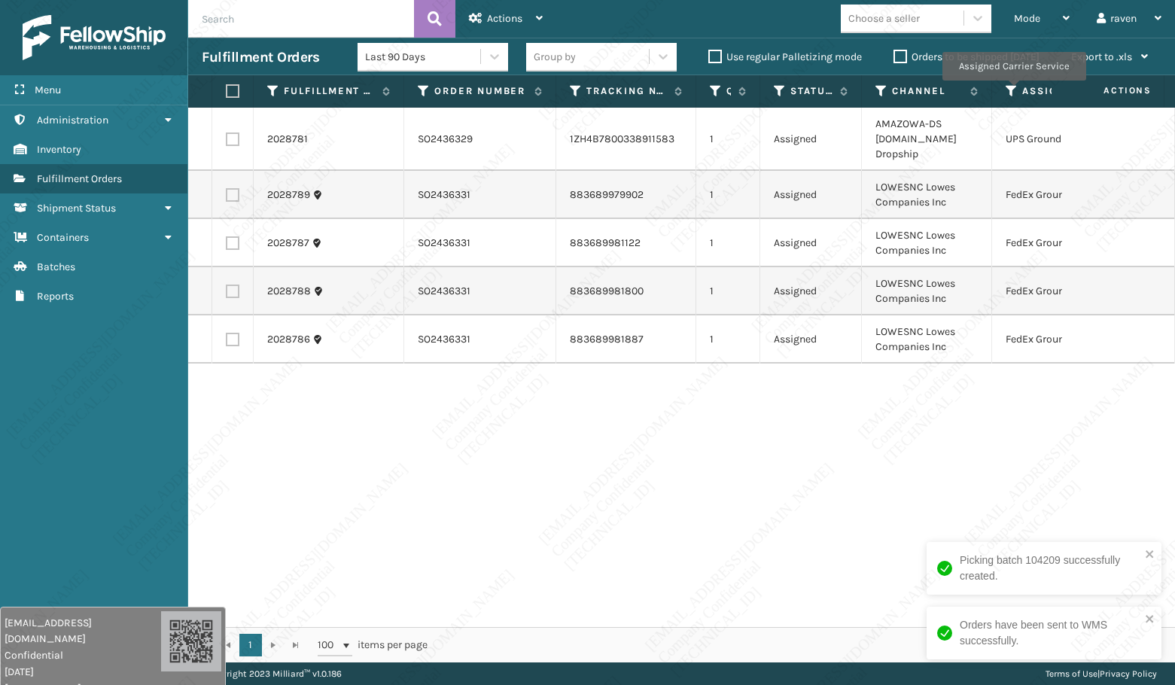
click at [1013, 91] on icon at bounding box center [1012, 91] width 12 height 14
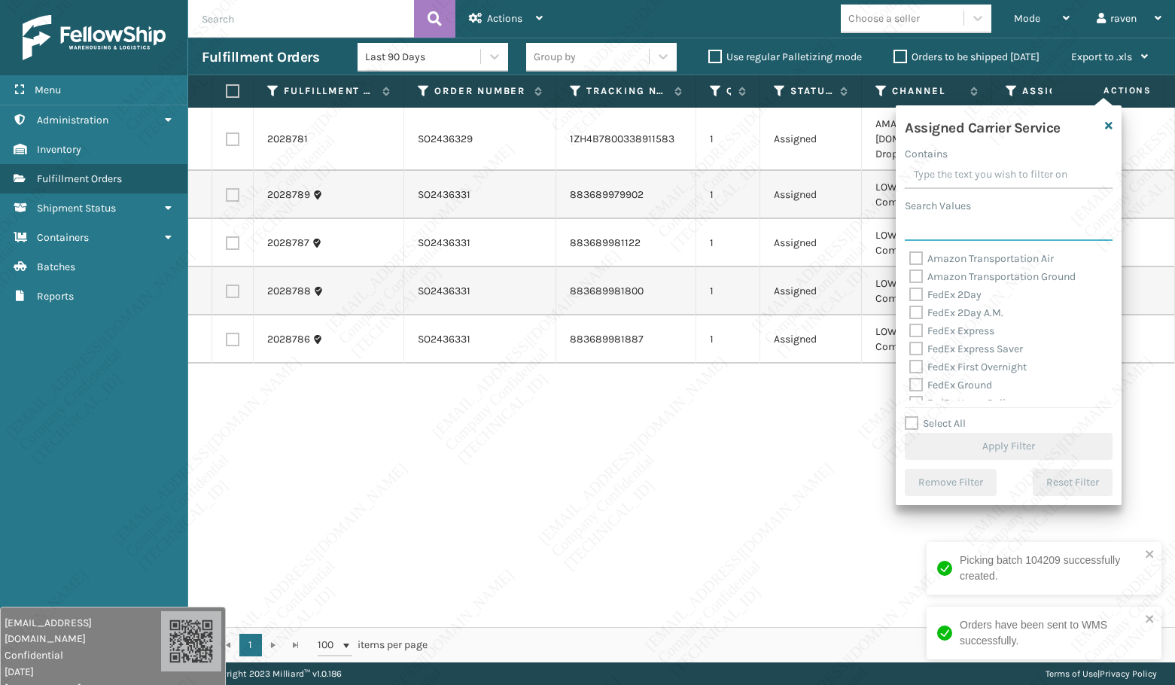
click at [952, 240] on input "Search Values" at bounding box center [1009, 227] width 208 height 27
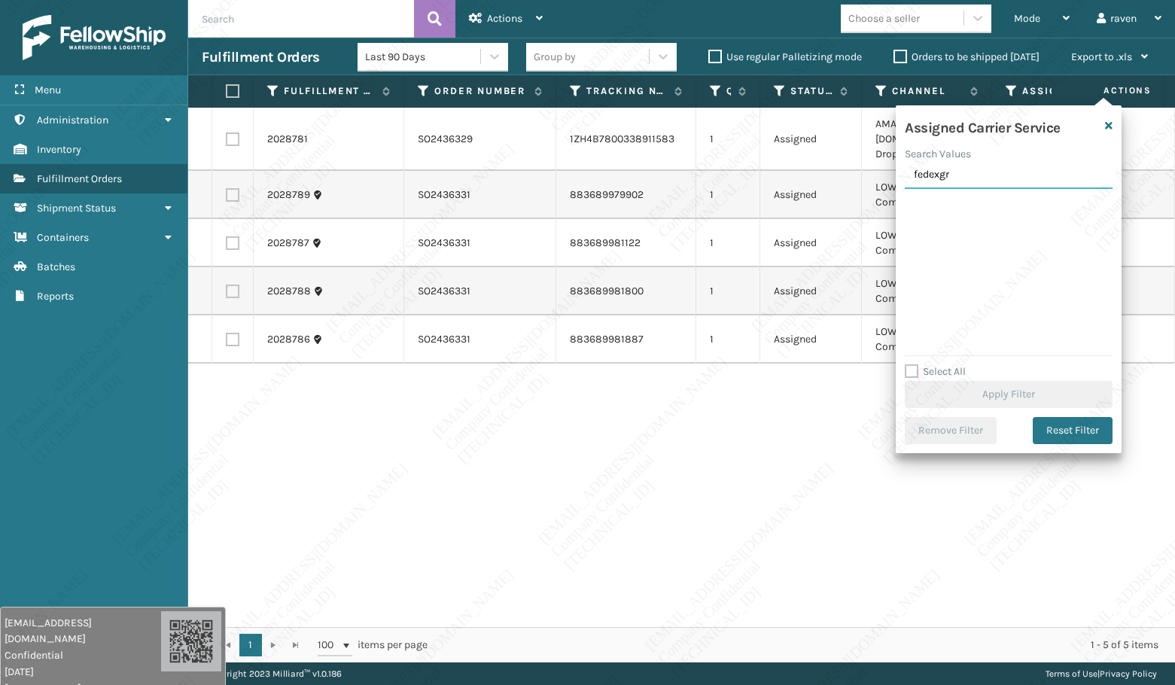
click at [942, 177] on input "fedexgr" at bounding box center [1009, 175] width 208 height 27
type input "fedex gr"
click at [960, 208] on label "FedEx Ground" at bounding box center [950, 206] width 83 height 13
click at [910, 208] on input "FedEx Ground" at bounding box center [909, 203] width 1 height 10
checkbox input "true"
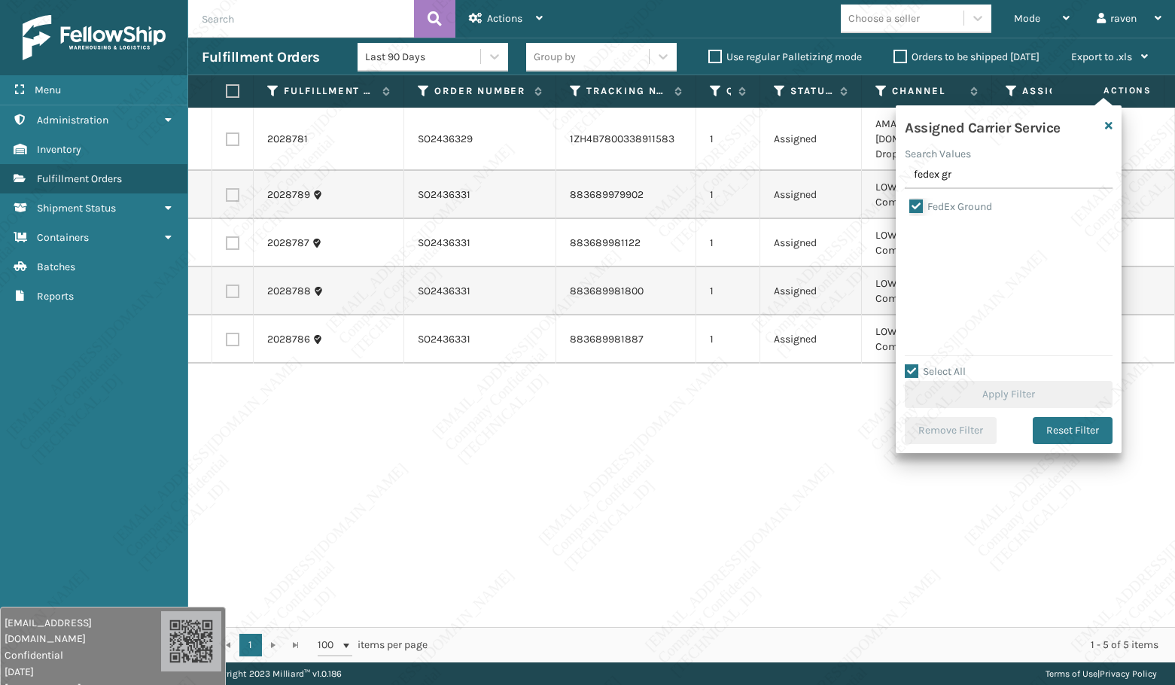
checkbox input "true"
click at [1017, 395] on button "Apply Filter" at bounding box center [1009, 394] width 208 height 27
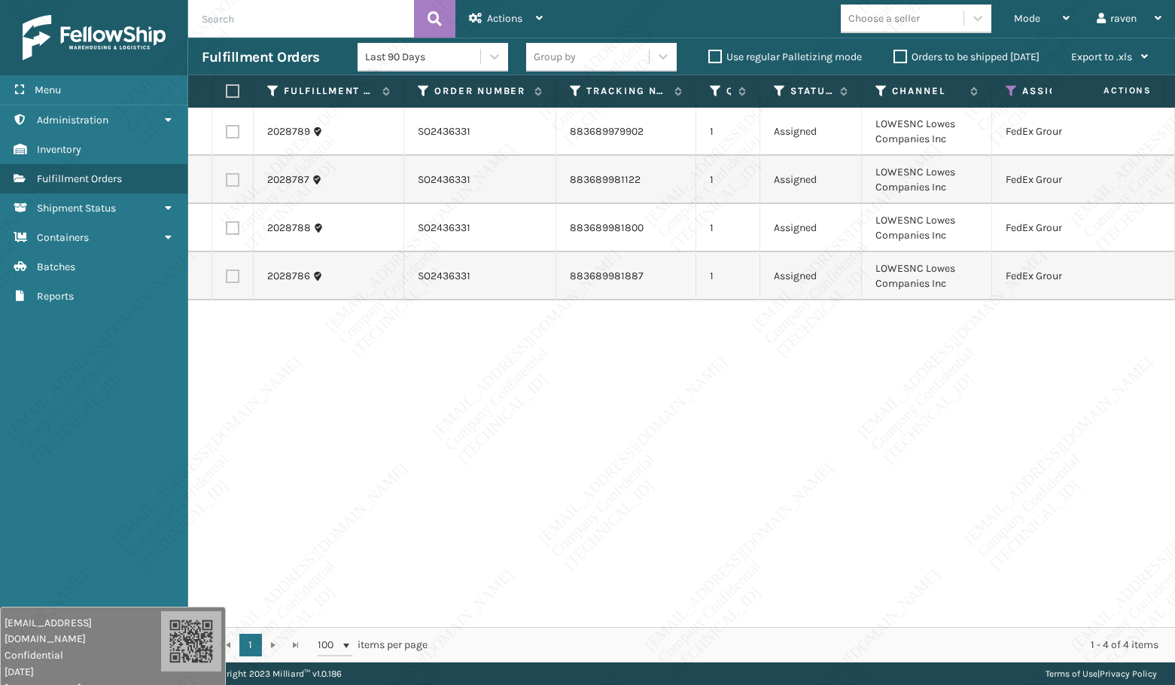
drag, startPoint x: 230, startPoint y: 92, endPoint x: 247, endPoint y: 87, distance: 17.4
click at [230, 92] on label at bounding box center [230, 91] width 9 height 14
click at [227, 92] on input "checkbox" at bounding box center [226, 92] width 1 height 10
checkbox input "true"
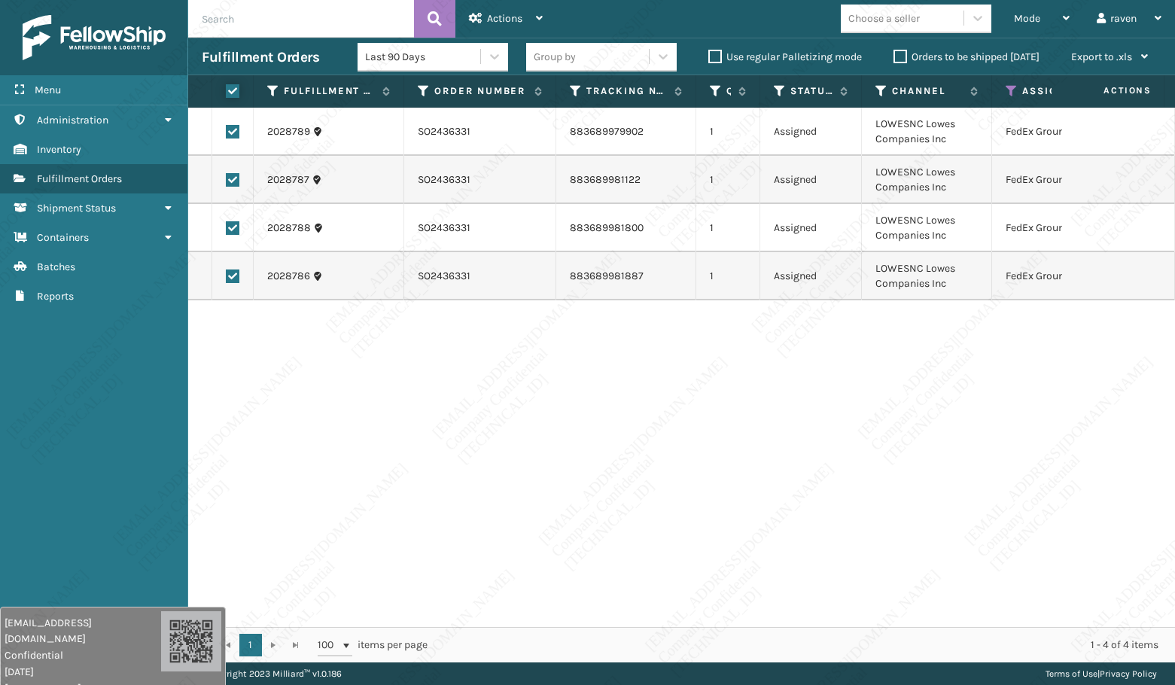
checkbox input "true"
click at [472, 17] on icon at bounding box center [476, 18] width 14 height 11
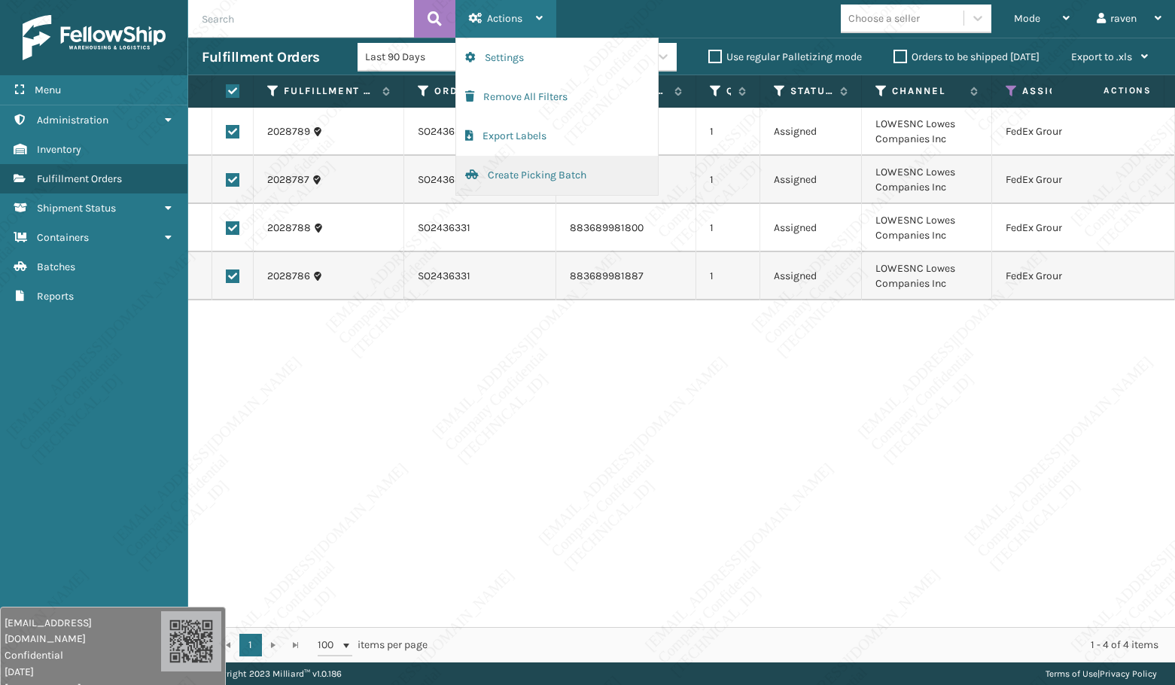
click at [504, 178] on button "Create Picking Batch" at bounding box center [557, 175] width 202 height 39
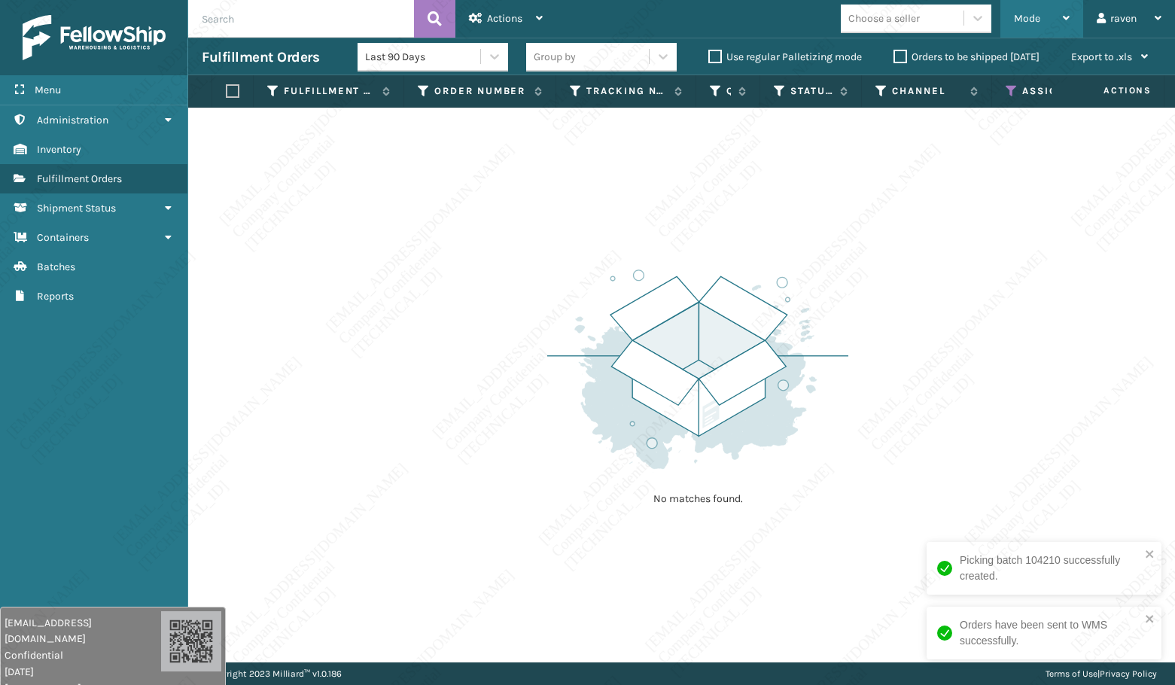
click at [1019, 17] on span "Mode" at bounding box center [1027, 18] width 26 height 13
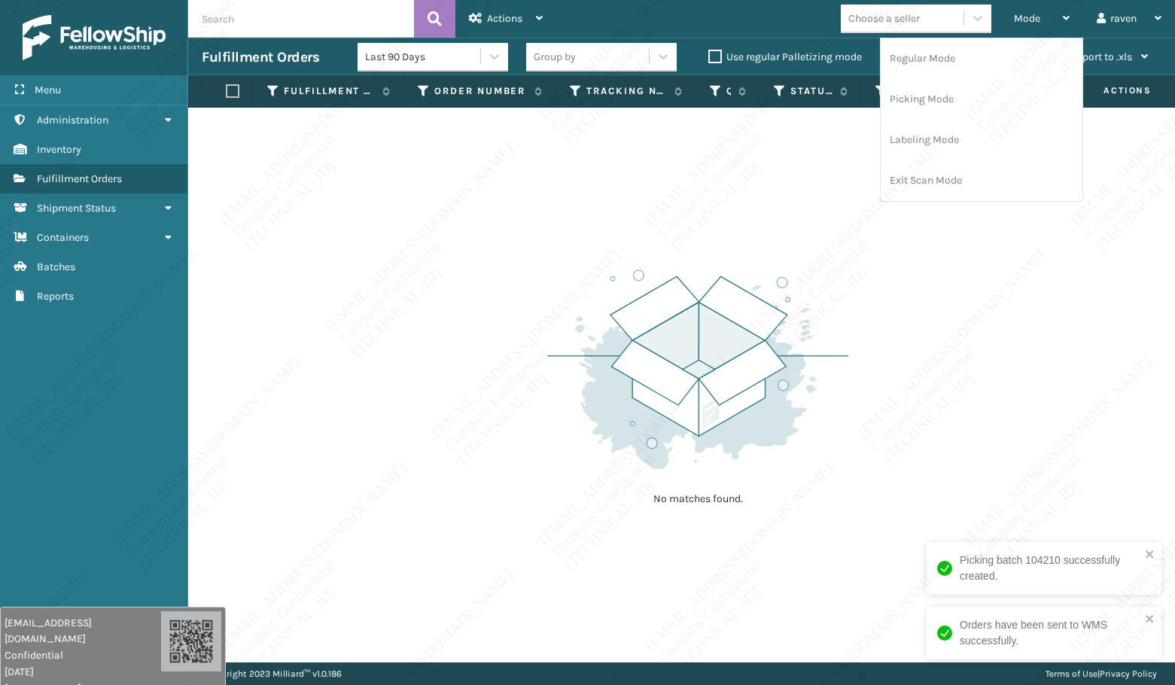
click at [873, 282] on div "No matches found." at bounding box center [681, 385] width 987 height 555
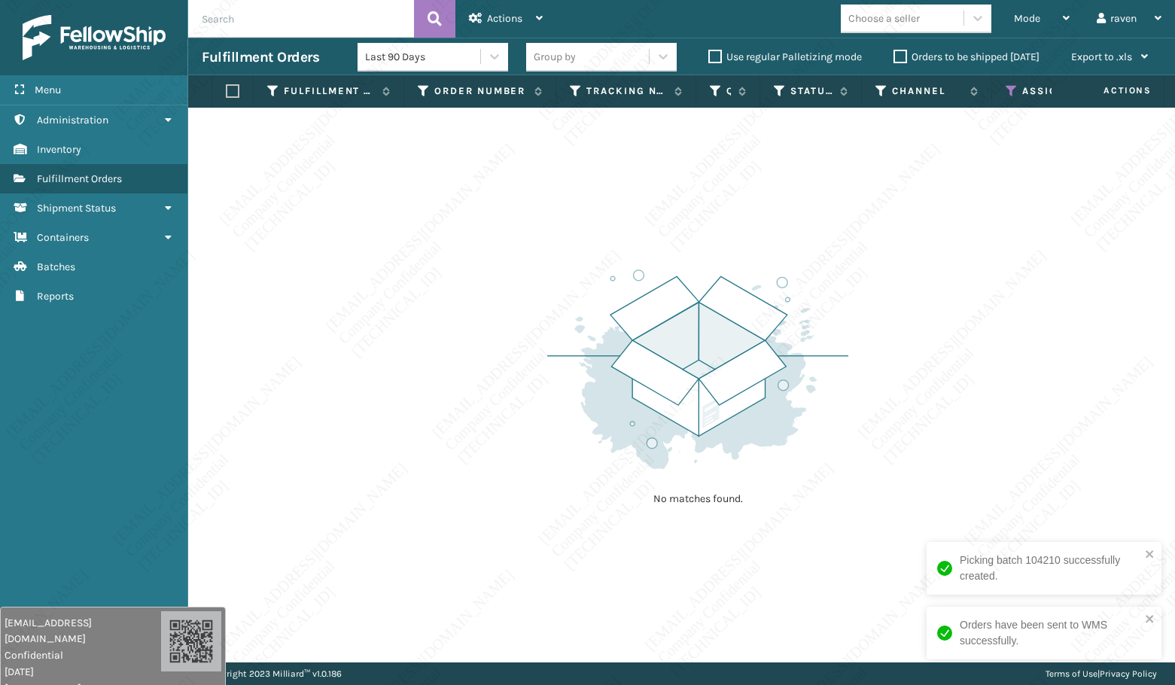
click at [1009, 89] on icon at bounding box center [1012, 91] width 12 height 14
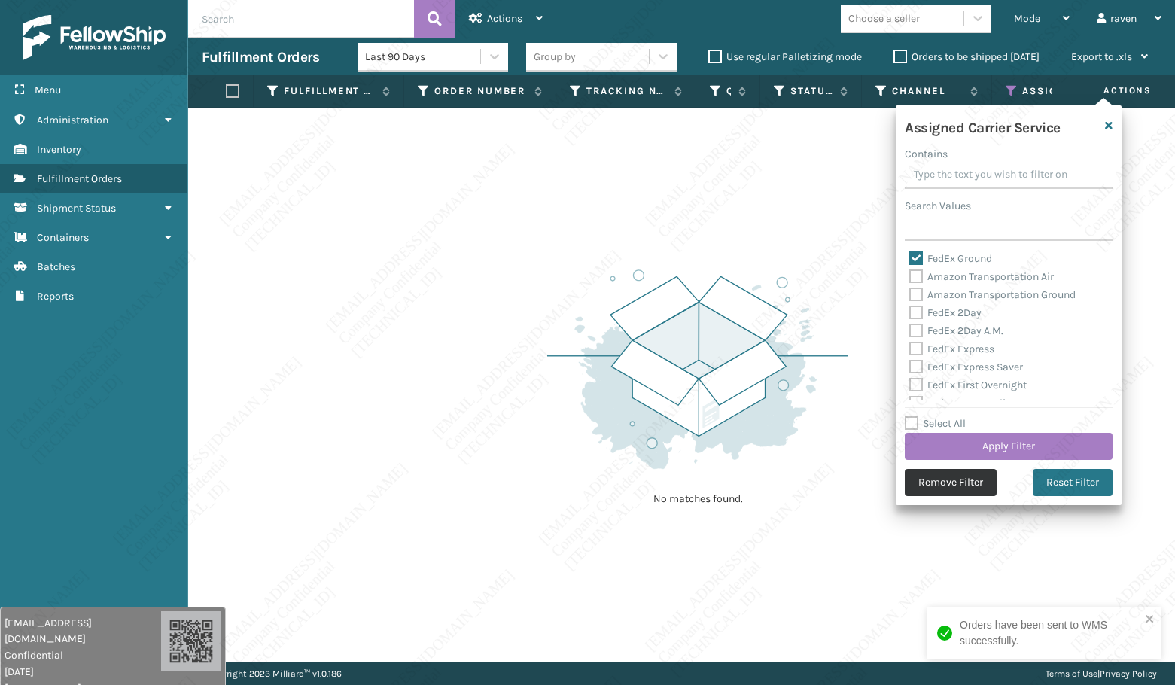
click at [956, 477] on button "Remove Filter" at bounding box center [951, 482] width 92 height 27
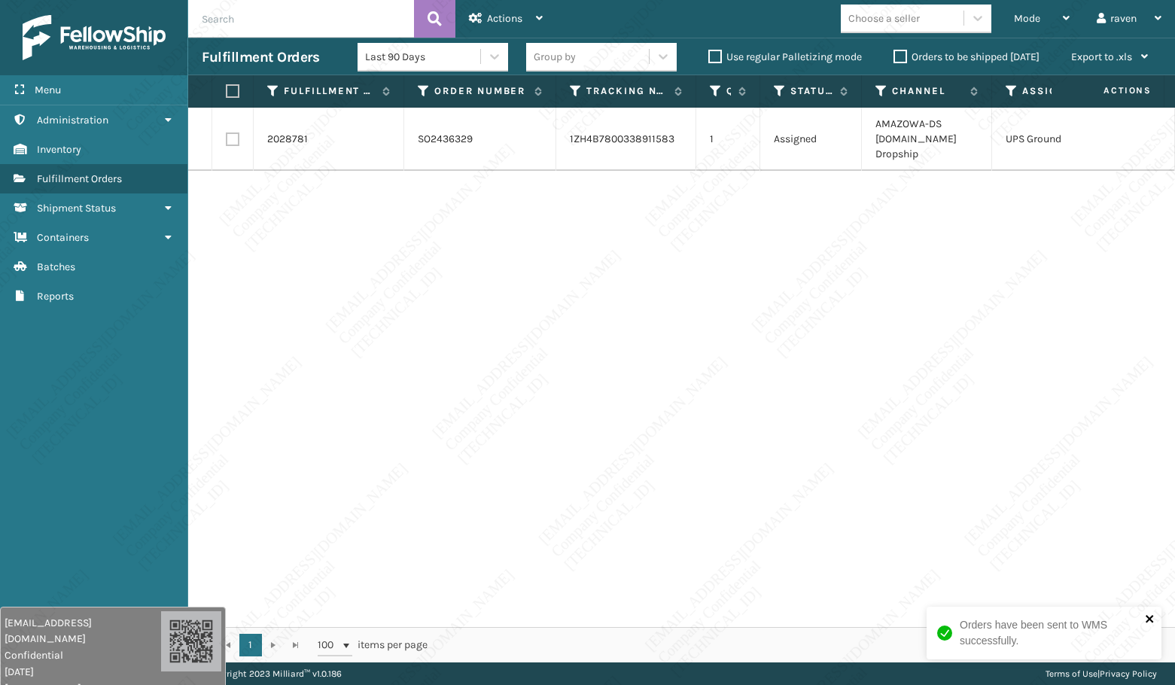
click at [1150, 620] on icon "close" at bounding box center [1150, 619] width 8 height 8
click at [235, 94] on label at bounding box center [230, 91] width 9 height 14
click at [227, 94] on input "checkbox" at bounding box center [226, 92] width 1 height 10
checkbox input "true"
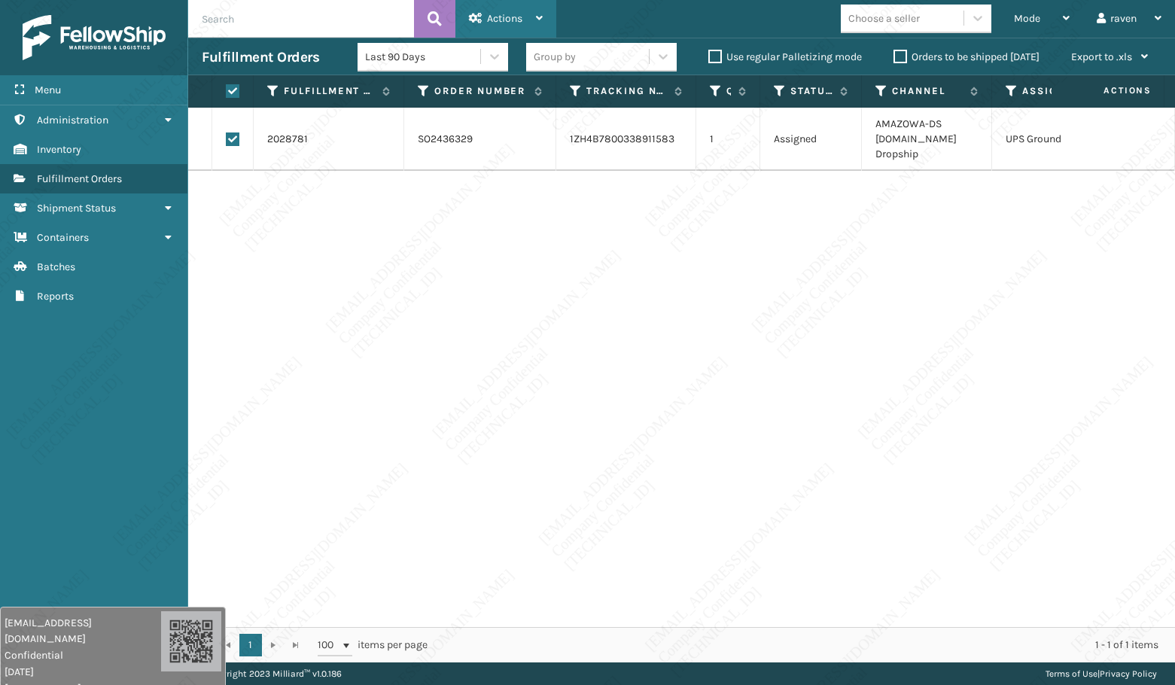
click at [498, 11] on div "Actions" at bounding box center [506, 19] width 74 height 38
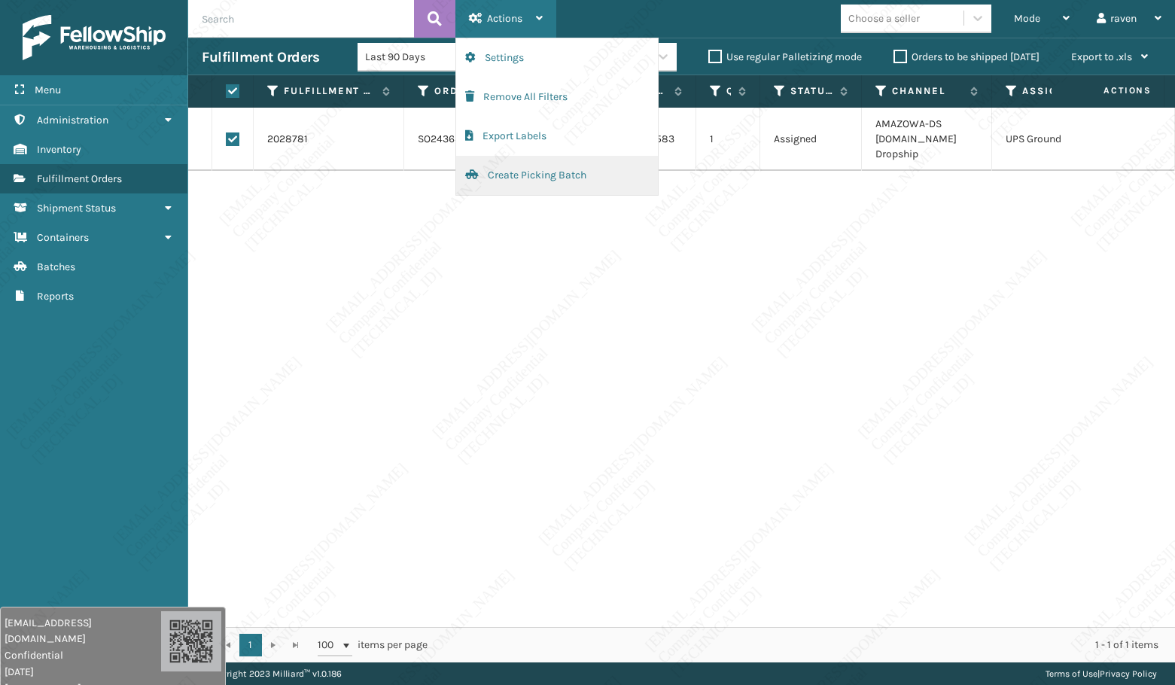
click at [489, 166] on button "Create Picking Batch" at bounding box center [557, 175] width 202 height 39
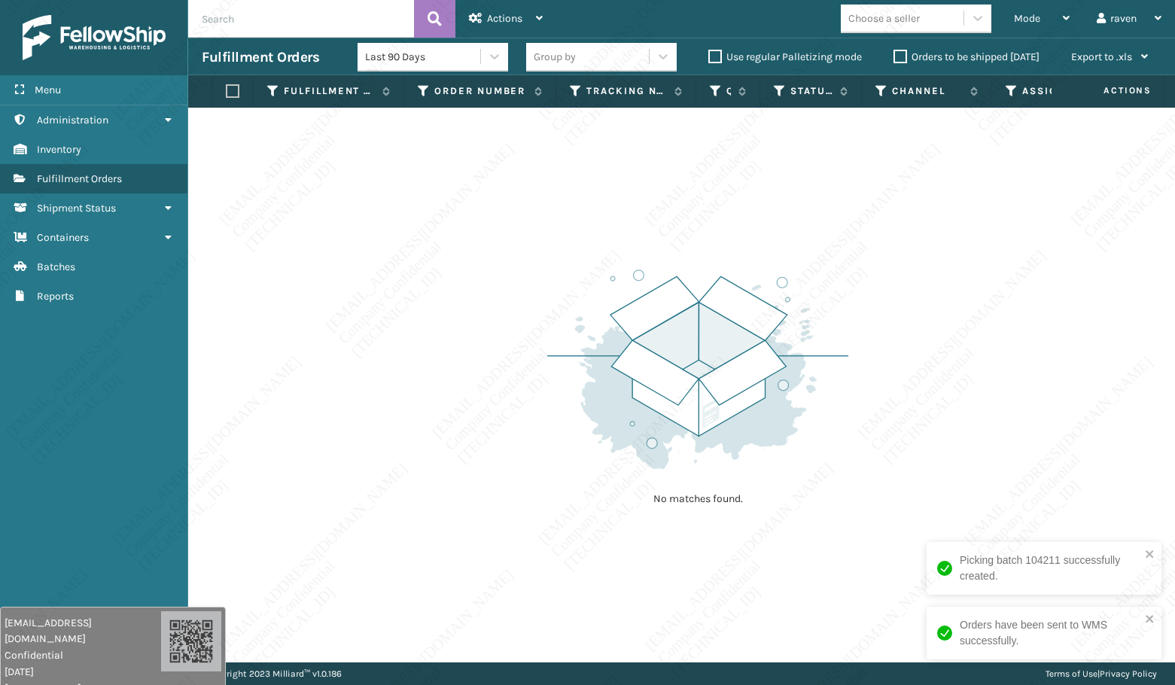
click at [696, 306] on img at bounding box center [697, 369] width 301 height 209
click at [638, 352] on img at bounding box center [697, 369] width 301 height 209
click at [409, 358] on div "No matches found." at bounding box center [681, 385] width 987 height 555
click at [659, 325] on img at bounding box center [697, 369] width 301 height 209
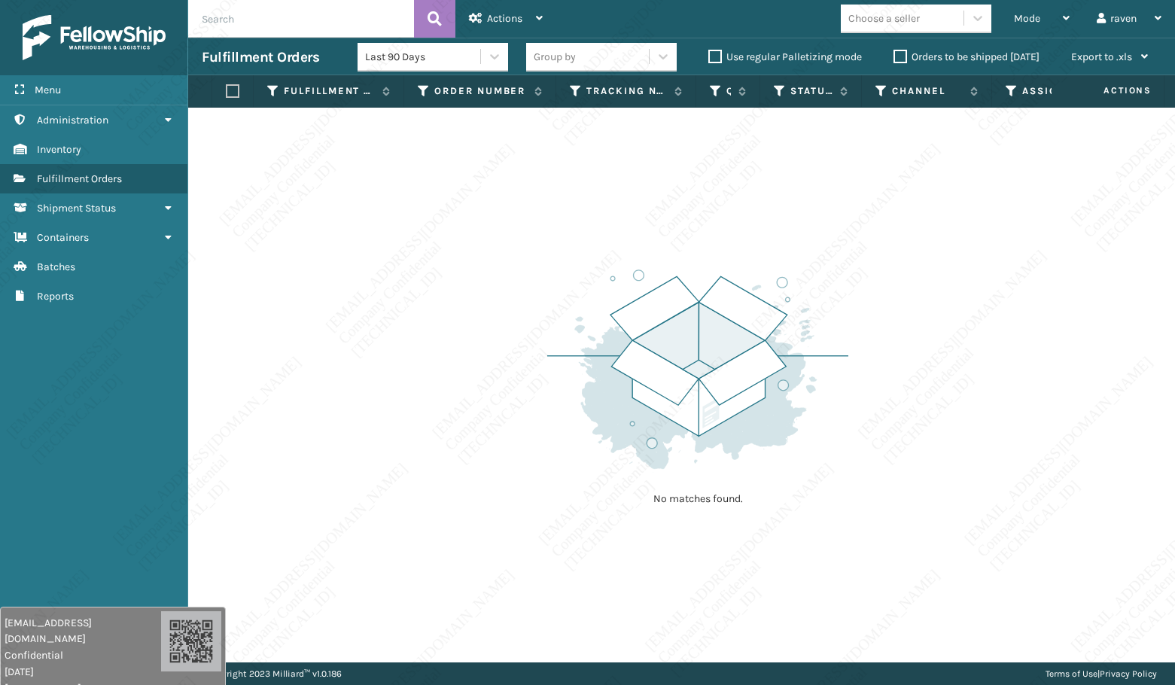
click at [534, 455] on div "No matches found." at bounding box center [681, 385] width 987 height 555
click at [950, 394] on div "No matches found." at bounding box center [681, 385] width 987 height 555
